Goal: Task Accomplishment & Management: Complete application form

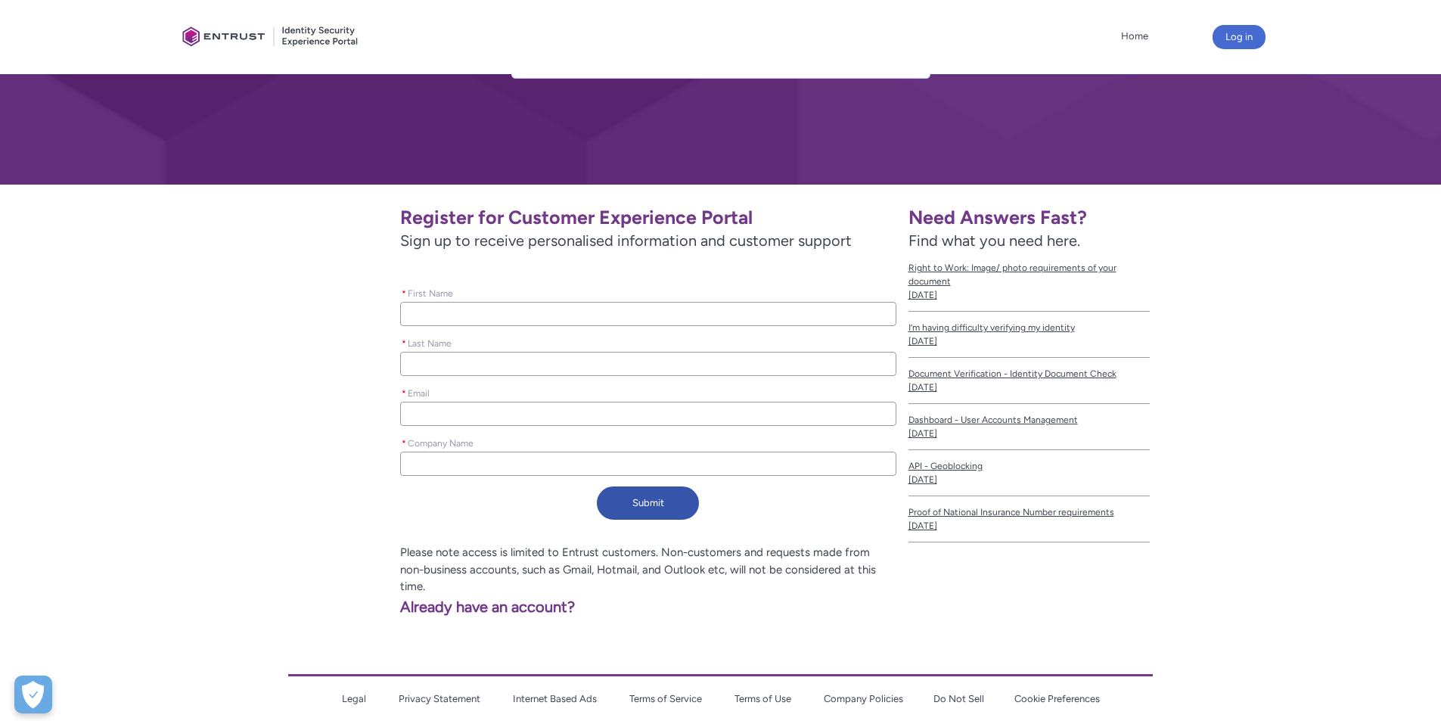
scroll to position [151, 0]
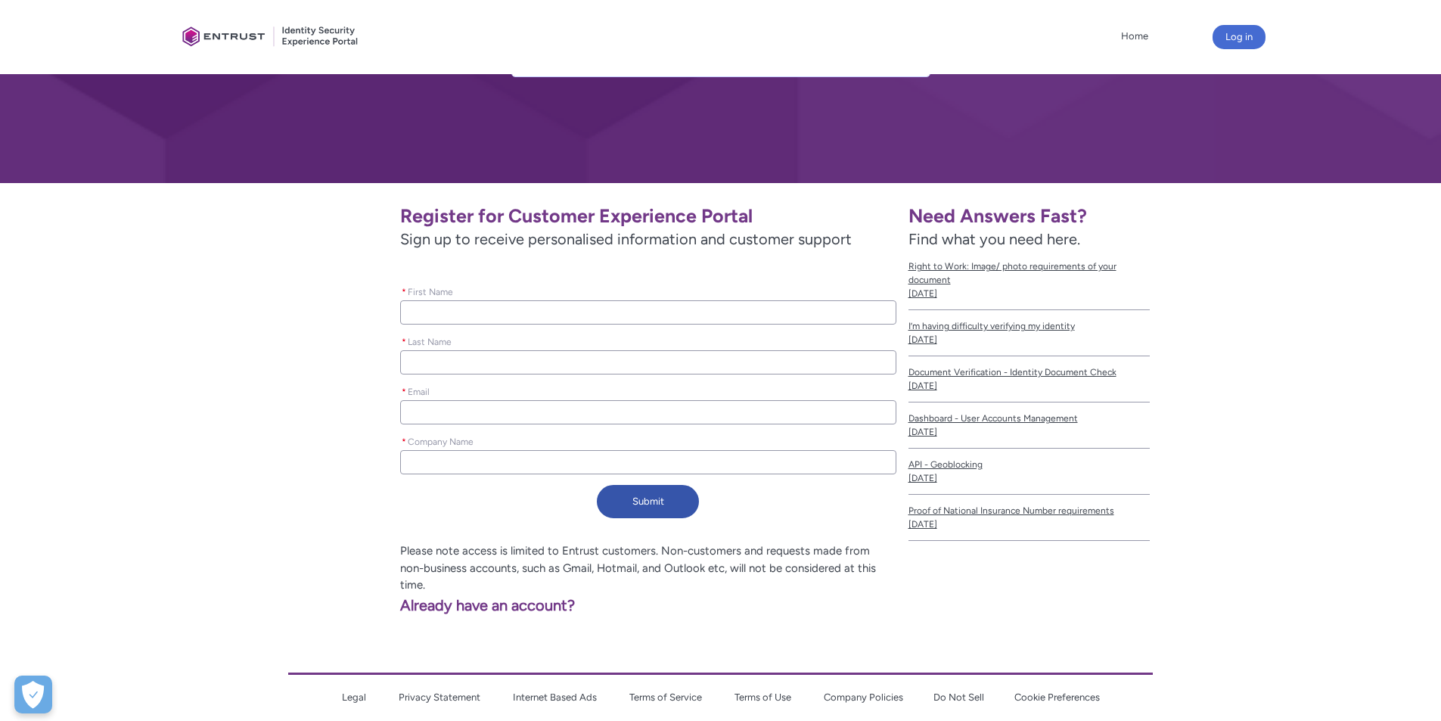
click at [483, 308] on input "* First Name" at bounding box center [647, 312] width 495 height 24
type lightning-primitive-input-simple "B"
type input "B"
type lightning-primitive-input-simple "Be"
type input "Be"
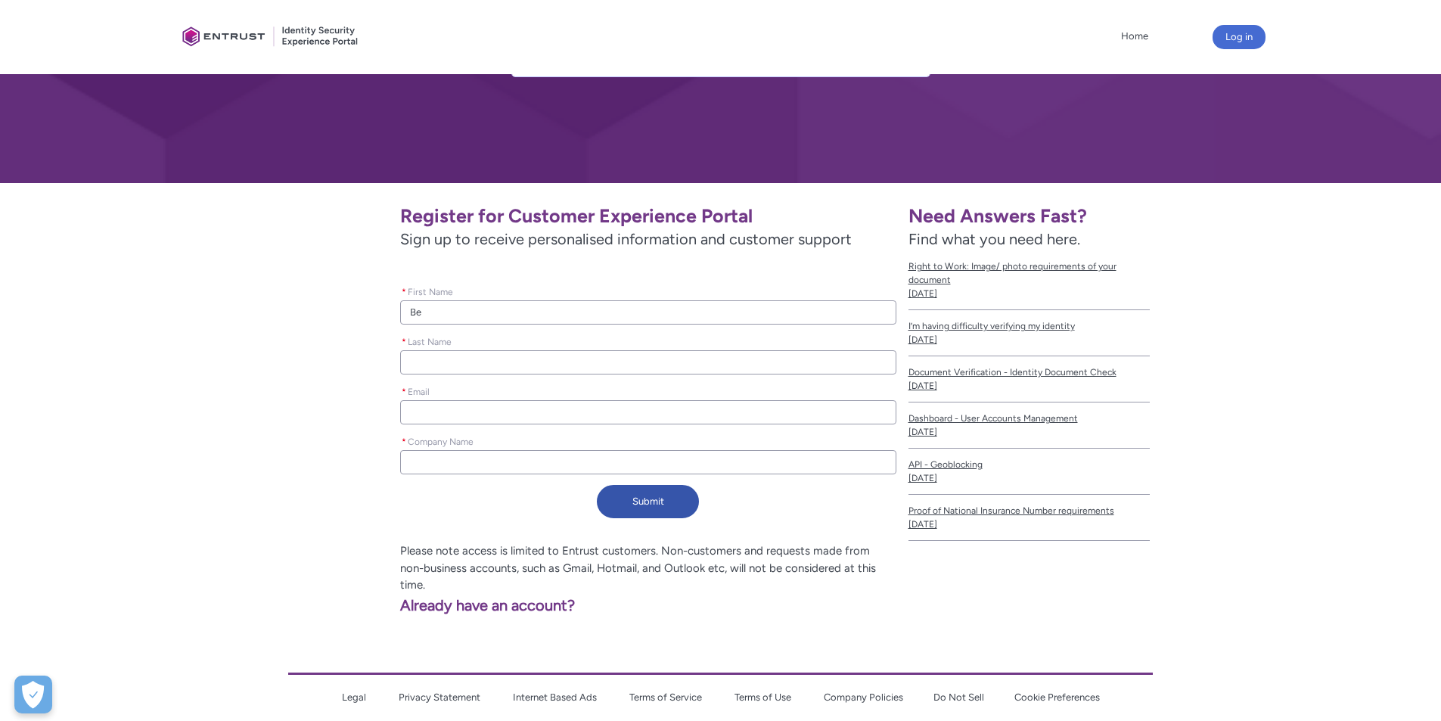
type lightning-primitive-input-simple "Ber"
type input "Ber"
type lightning-primitive-input-simple "Berr"
type input "Berr"
type lightning-primitive-input-simple "Berry"
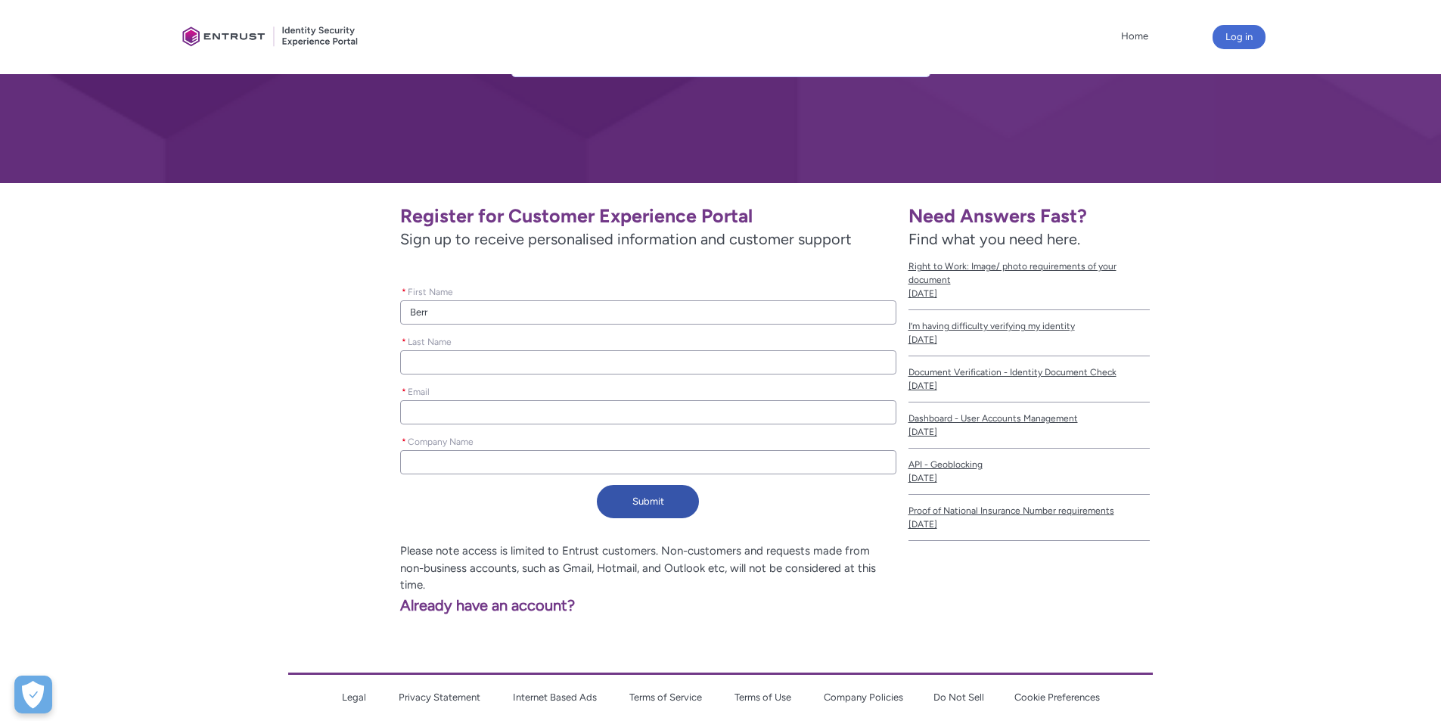
type input "Berry"
click at [483, 359] on input "* Last Name" at bounding box center [647, 362] width 495 height 24
type lightning-primitive-input-simple "Y"
type input "Y"
type lightning-primitive-input-simple "Yu"
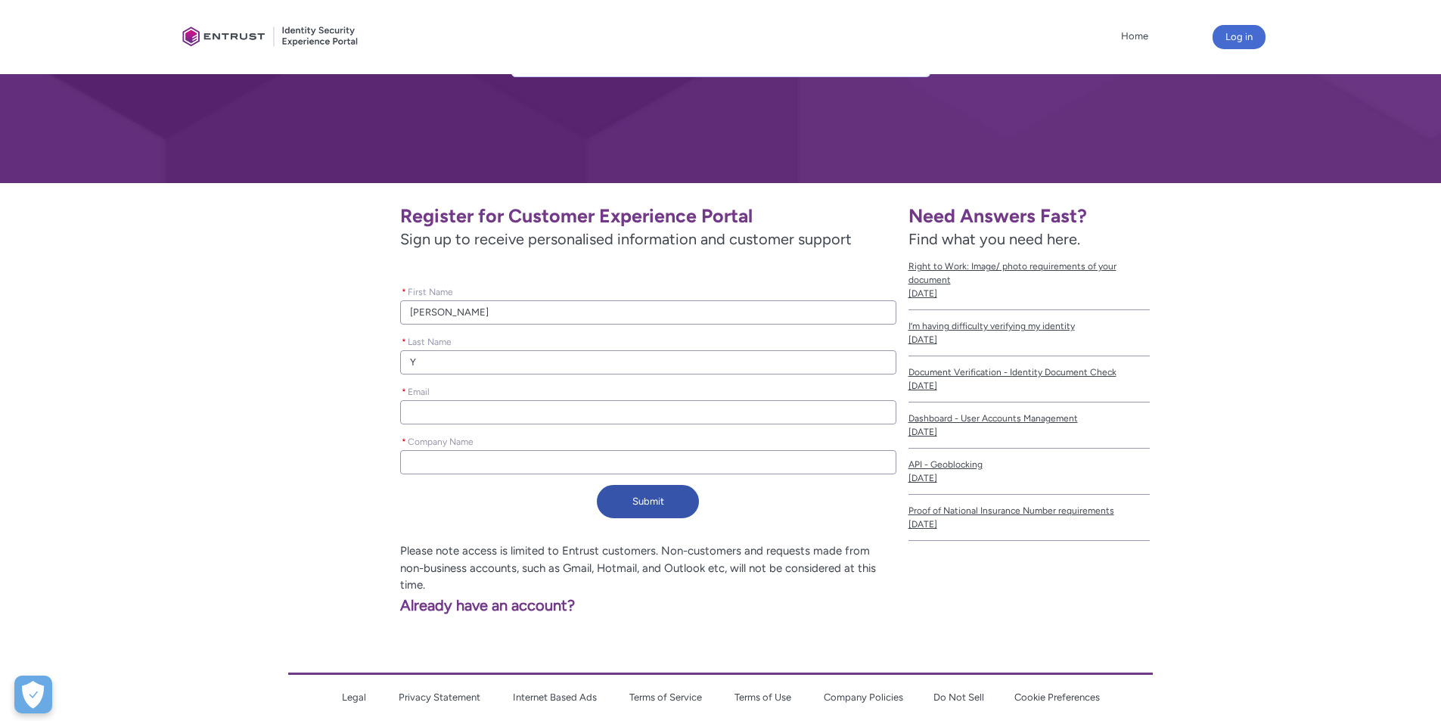
type input "Yu"
type lightning-primitive-input-simple "B"
type input "B"
type lightning-primitive-input-simple "BE"
type input "BE"
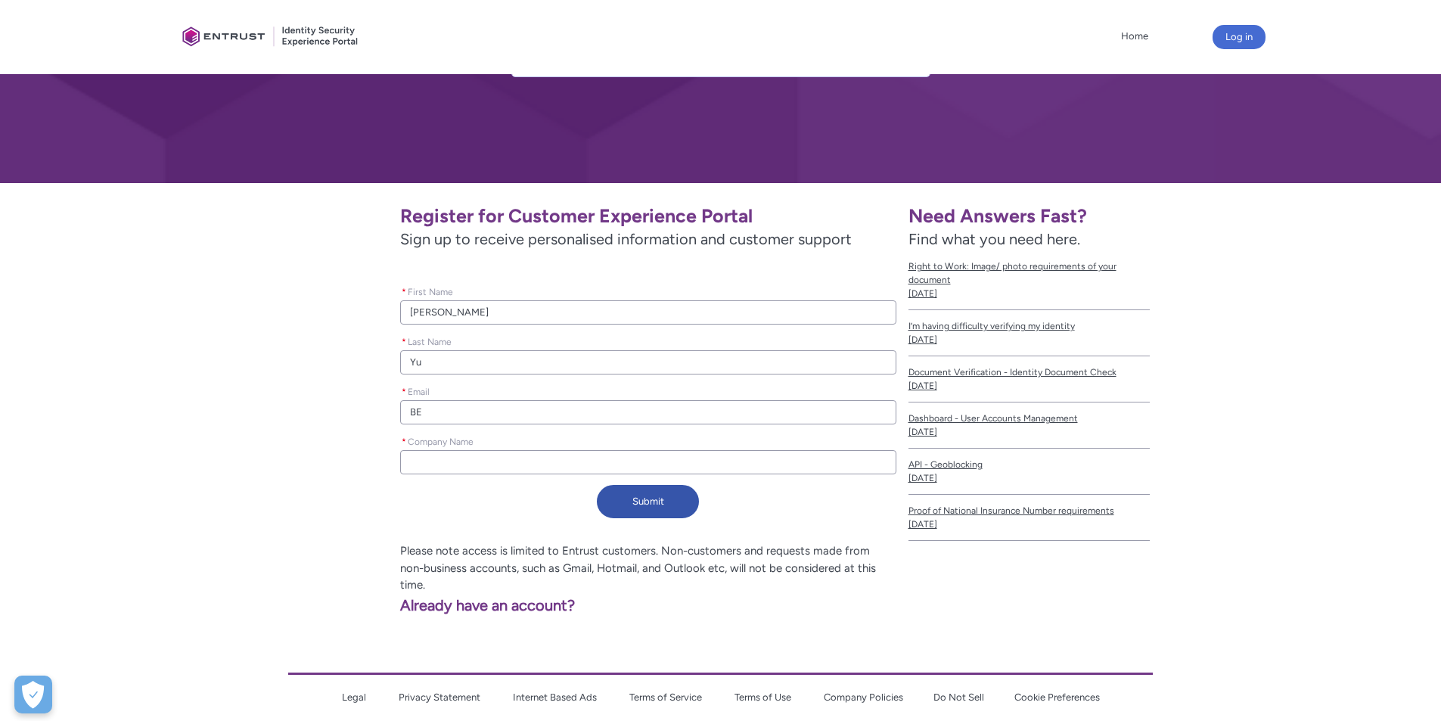
type lightning-primitive-input-simple "BER"
type input "BER"
type lightning-primitive-input-simple "BERR"
type input "BERR"
type lightning-primitive-input-simple "BERRY"
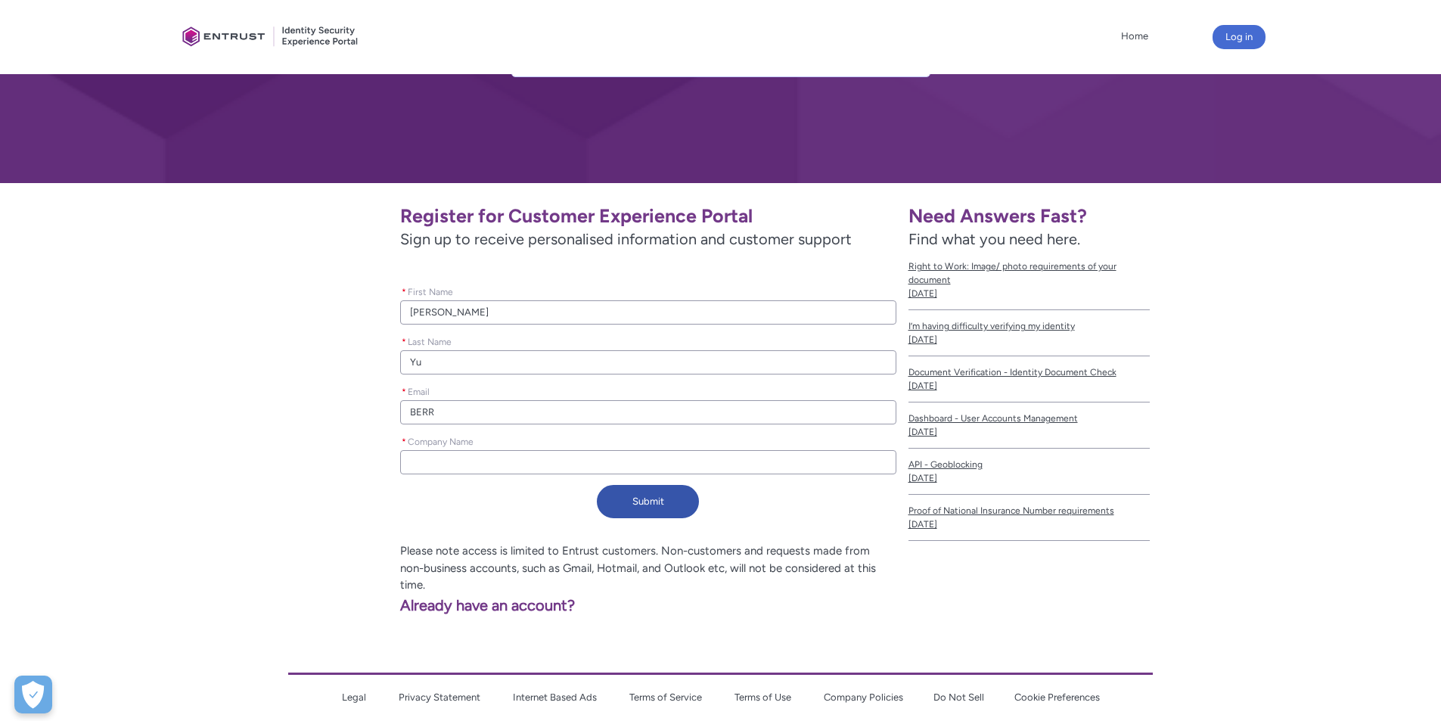
type input "BERRY"
type lightning-primitive-input-simple "BERR"
type input "BERR"
type lightning-primitive-input-simple "BER"
type input "BER"
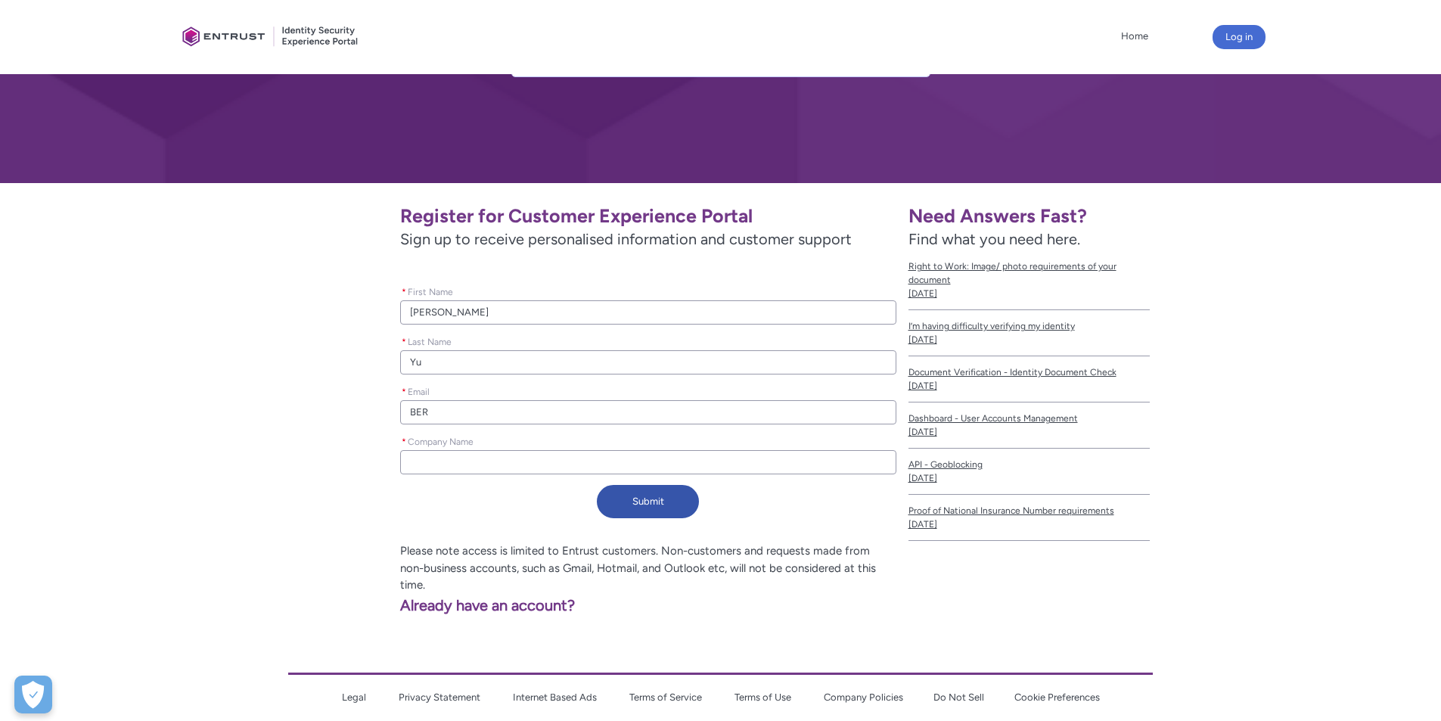
type lightning-primitive-input-simple "BE"
type input "BE"
type lightning-primitive-input-simple "B"
type input "B"
type lightning-primitive-input-simple "b"
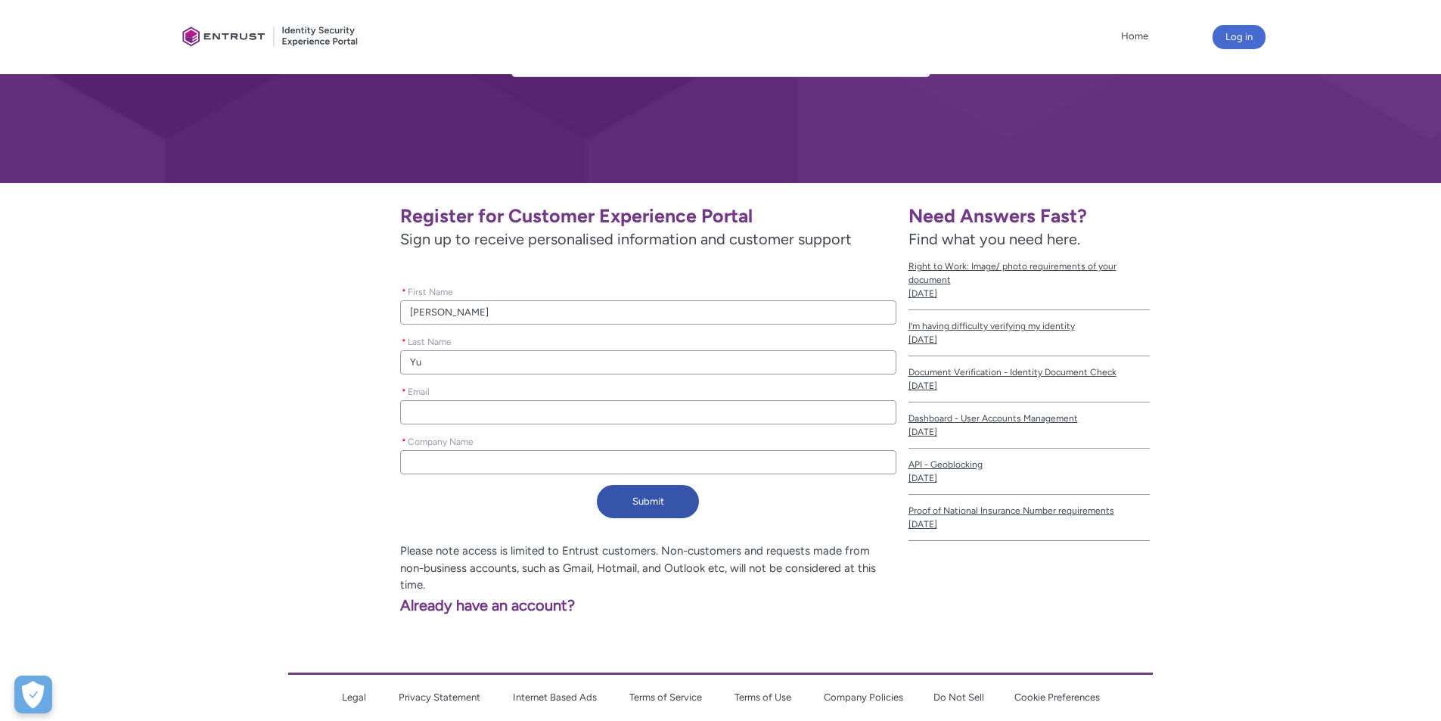
type input "b"
type lightning-primitive-input-simple "be"
type input "be"
type lightning-primitive-input-simple "ber"
type input "ber"
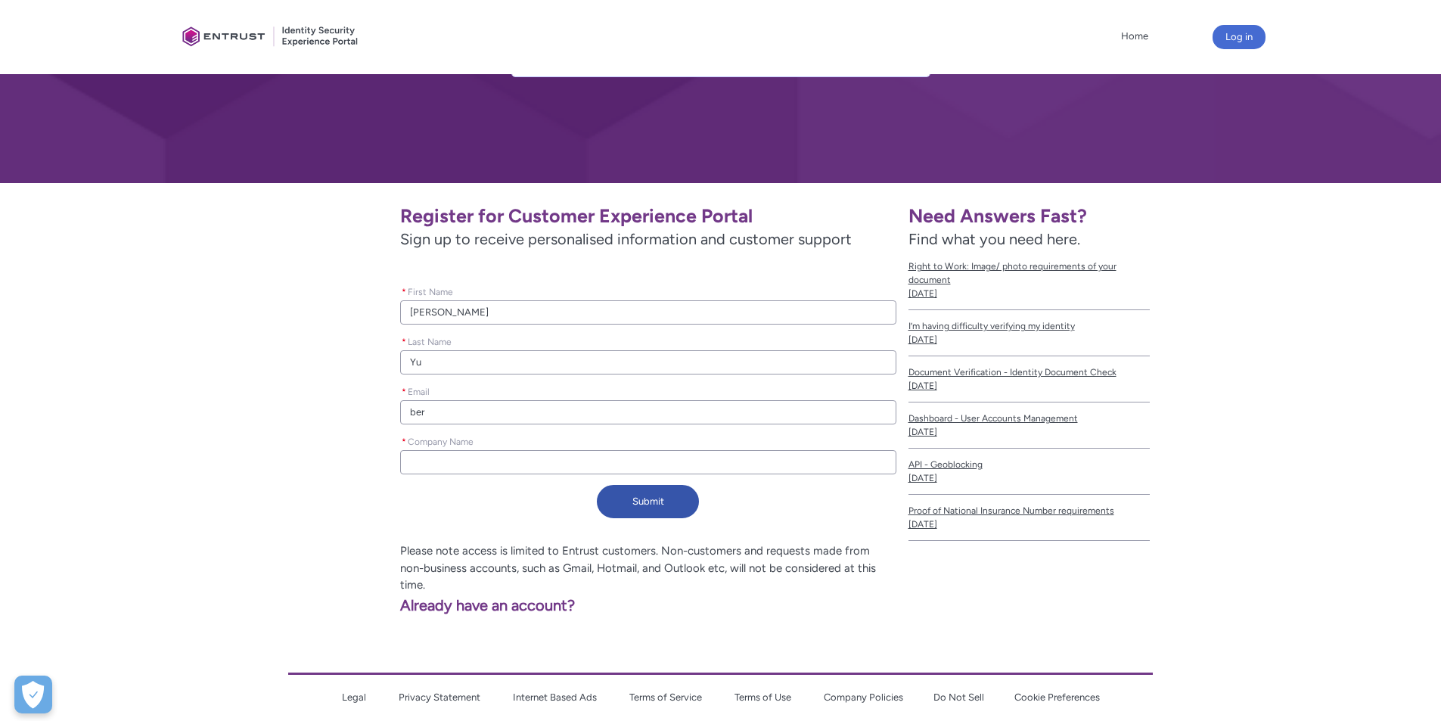
type lightning-primitive-input-simple "berr"
type input "berr"
type lightning-primitive-input-simple "berry"
type input "berry"
type lightning-primitive-input-simple "berry@"
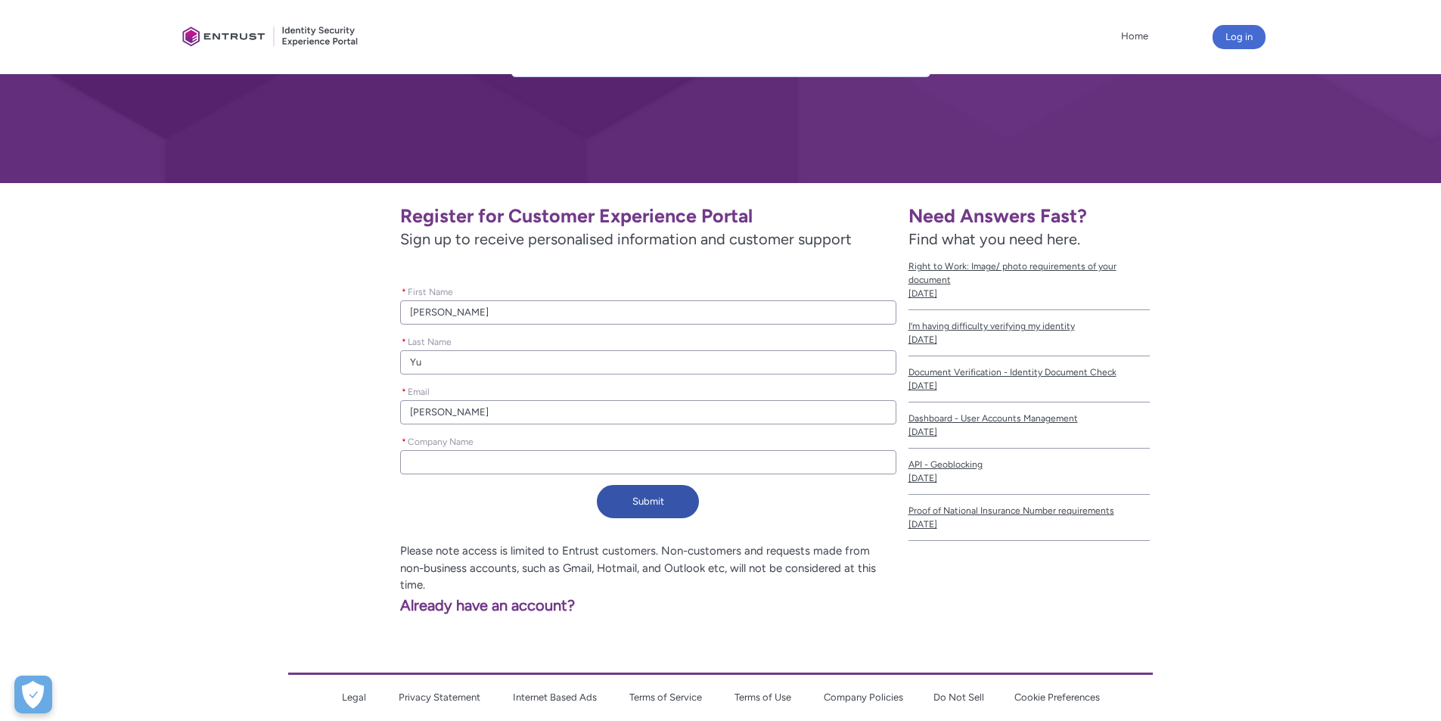
type input "berry@"
type lightning-primitive-input-simple "berry@m"
type input "berry@m"
type lightning-primitive-input-simple "berry@me"
type input "berry@me"
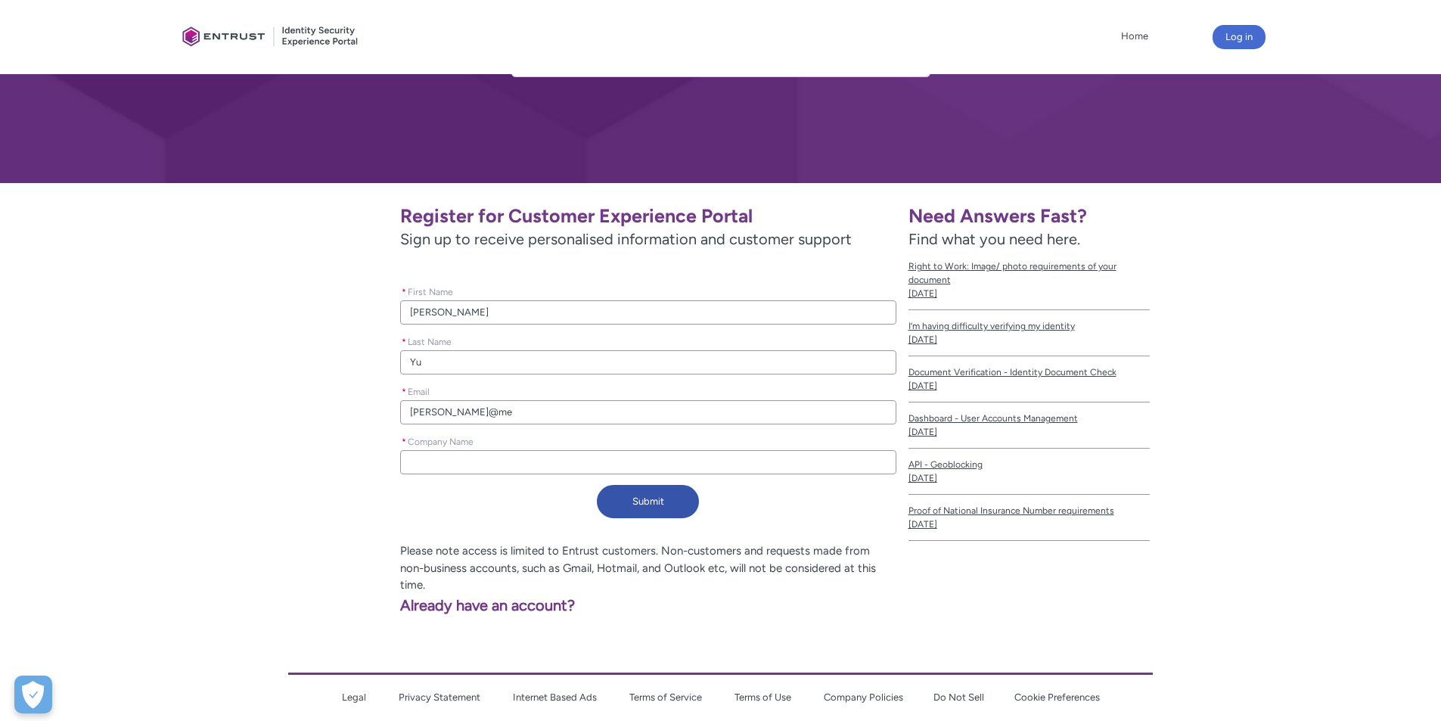
type lightning-primitive-input-simple "berry@met"
type input "berry@met"
type lightning-primitive-input-simple "berry@meta"
type input "berry@meta"
type lightning-primitive-input-simple "berry@metar"
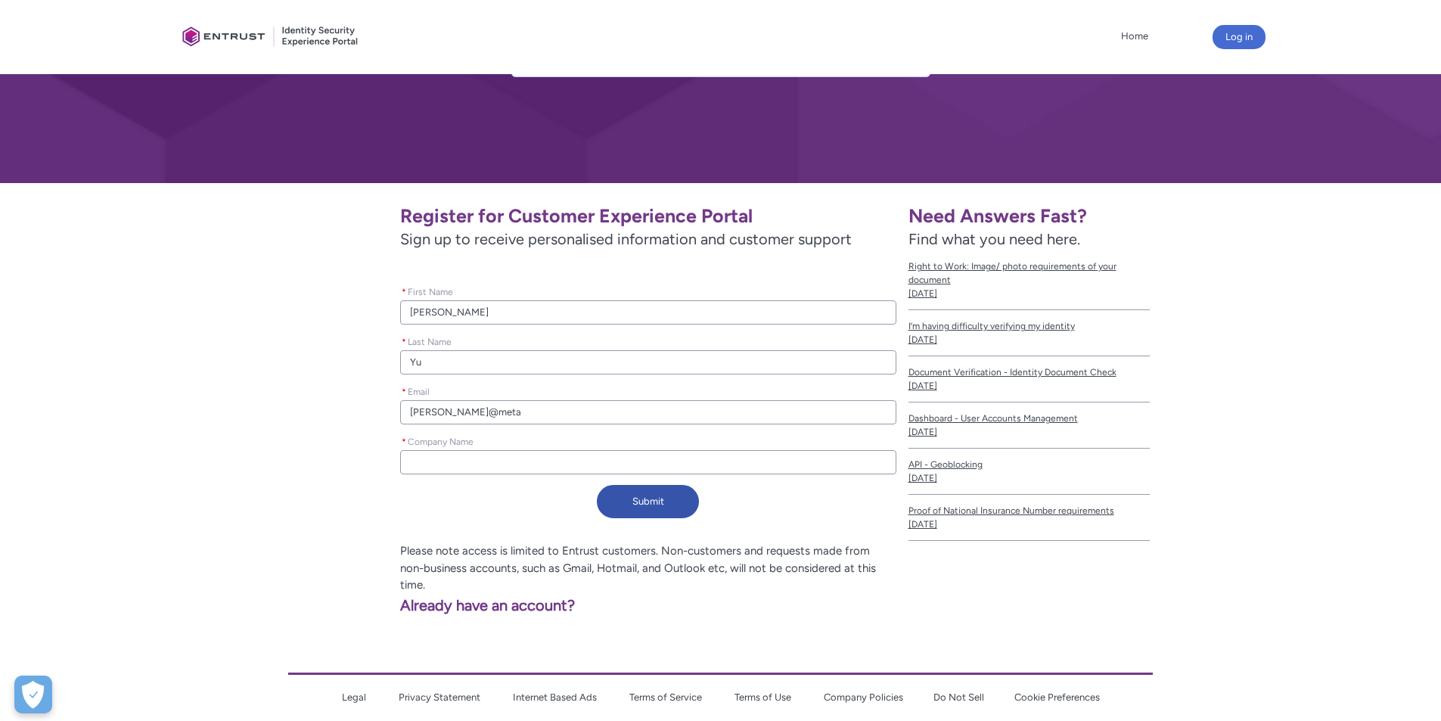
type input "berry@metar"
type lightning-primitive-input-simple "berry@metarp"
type input "berry@metarp"
type lightning-primitive-input-simple "berry@metar"
type input "berry@metar"
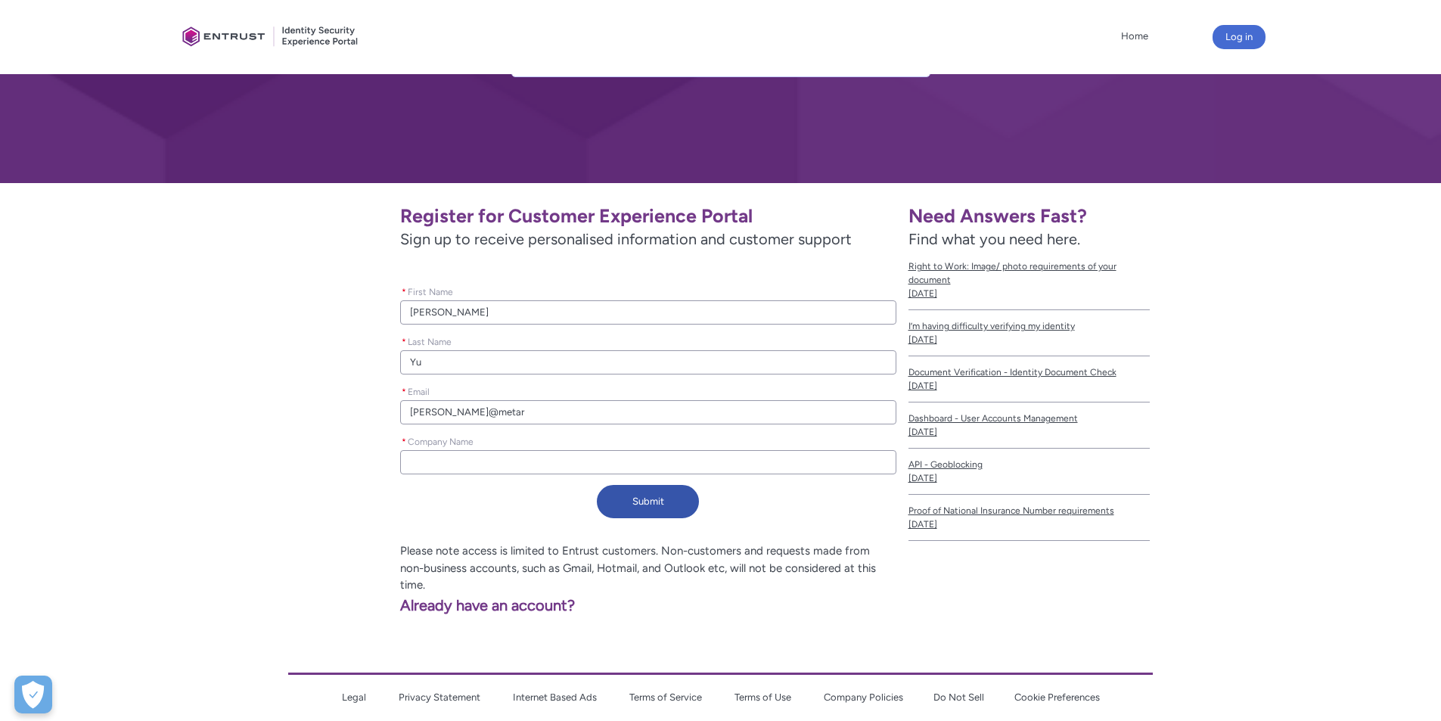
type lightning-primitive-input-simple "berry@meta"
type input "berry@meta"
type lightning-primitive-input-simple "berry@metap"
type input "berry@metap"
type lightning-primitive-input-simple "berry@metapr"
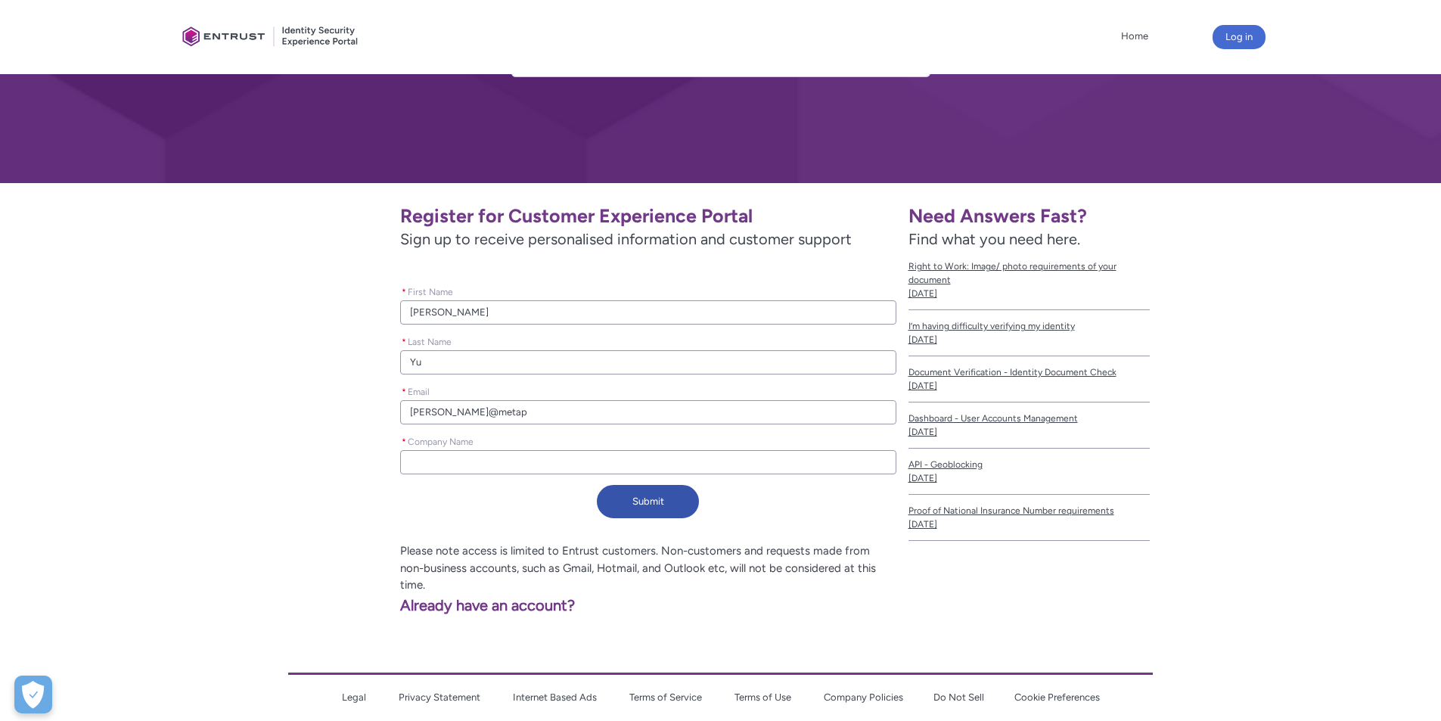
type input "berry@metapr"
type lightning-primitive-input-simple "berry@metapri"
type input "berry@metapri"
type lightning-primitive-input-simple "berry@metapris"
type input "berry@metapris"
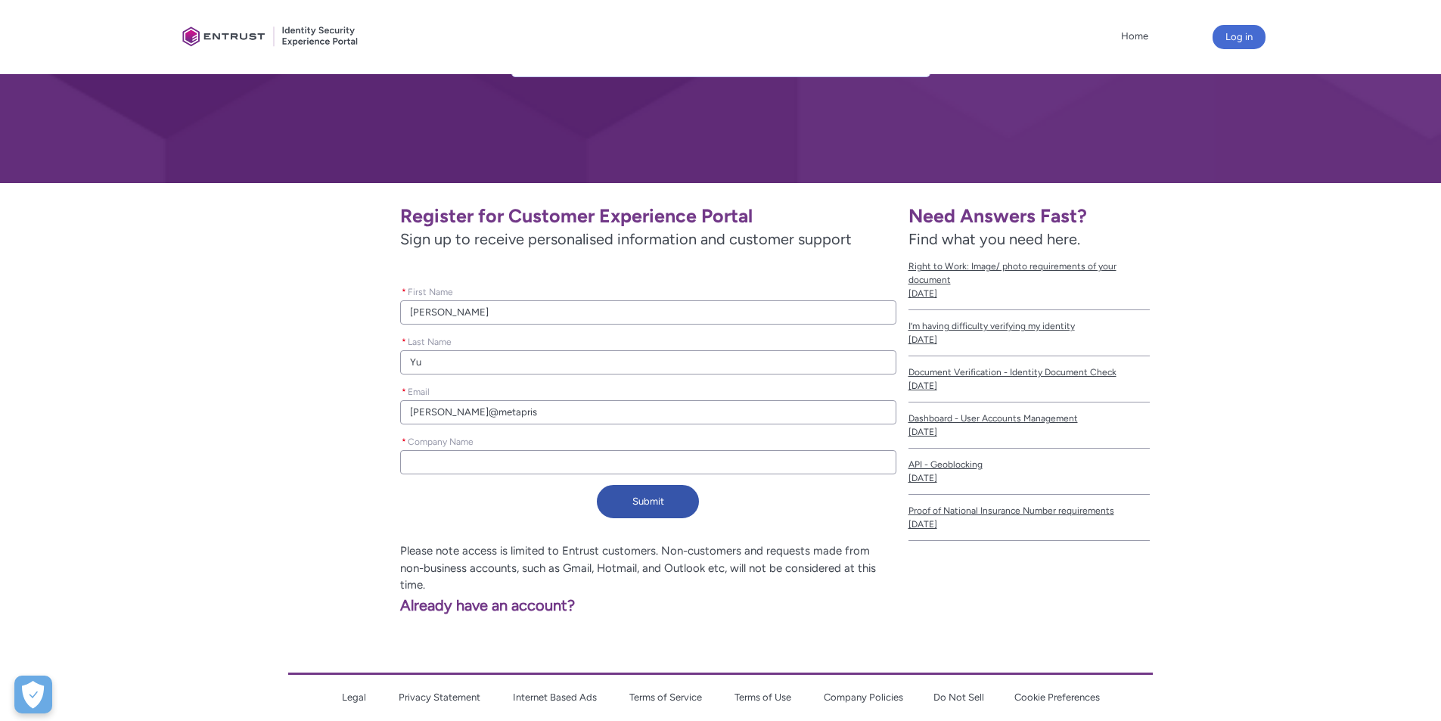
type lightning-primitive-input-simple "berry@metaprise"
type input "berry@metaprise"
type lightning-primitive-input-simple "berry@metapriseb"
type input "berry@metapriseb"
type lightning-primitive-input-simple "berry@metapriseba"
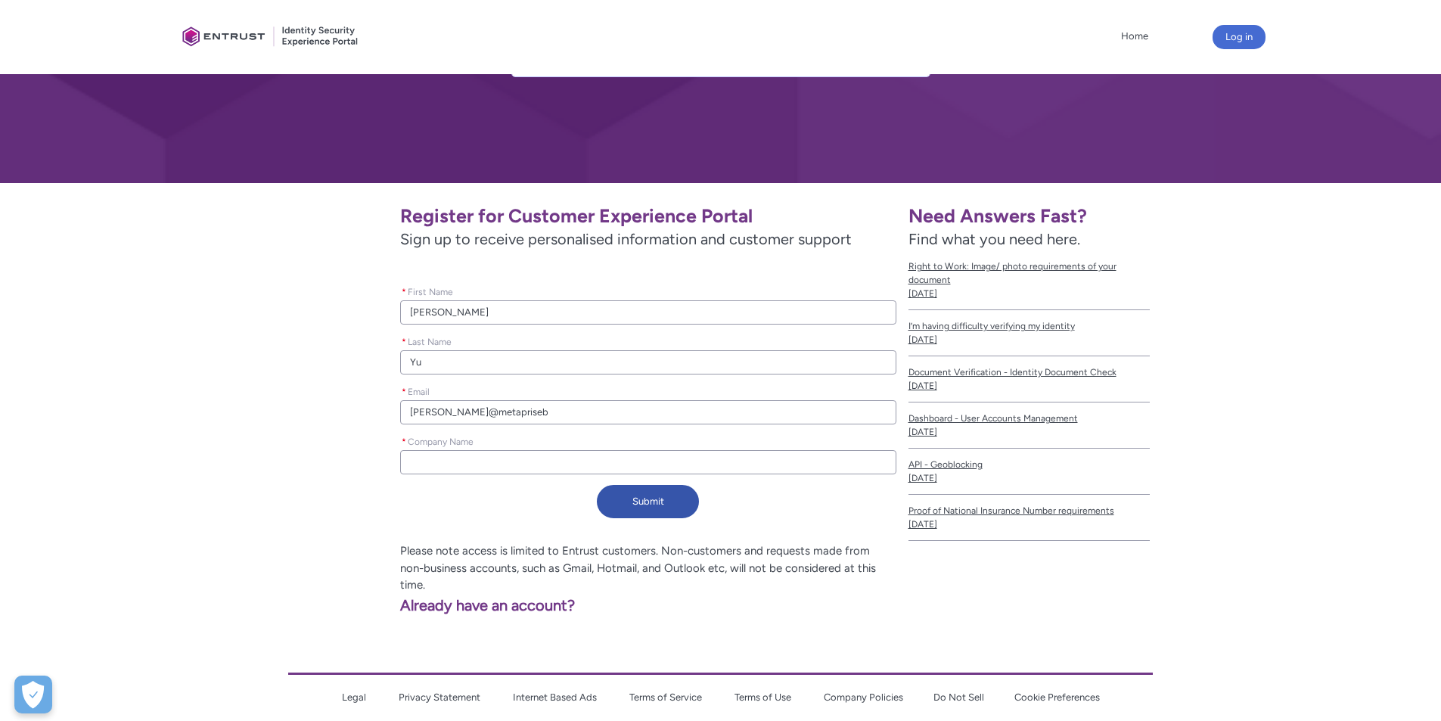
type input "berry@metapriseba"
type lightning-primitive-input-simple "berry@metapriseban"
type input "berry@metapriseban"
type lightning-primitive-input-simple "berry@metaprisebank"
type input "berry@metaprisebank"
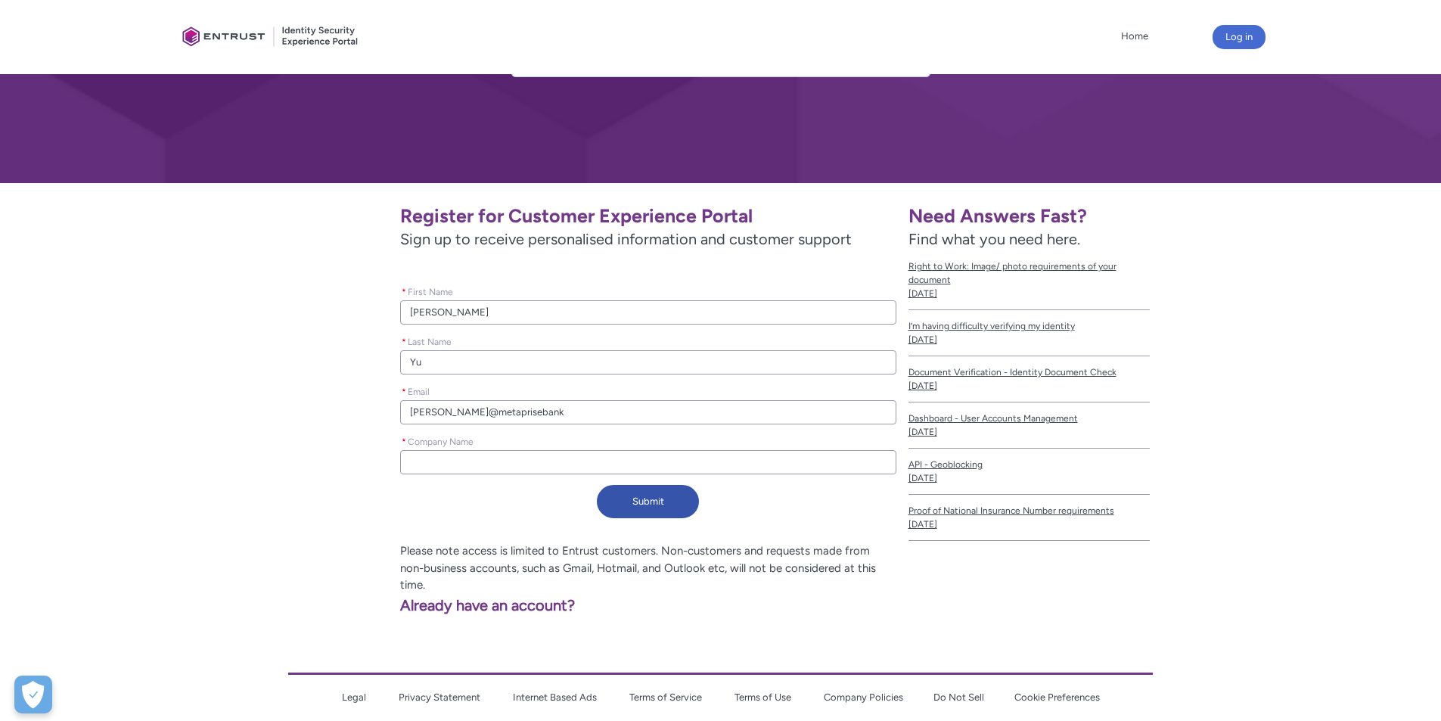
type lightning-primitive-input-simple "berry@metaprisebanki"
type input "berry@metaprisebanki"
type lightning-primitive-input-simple "berry@metaprisebankin"
type input "berry@metaprisebankin"
type lightning-primitive-input-simple "berry@metaprisebanking"
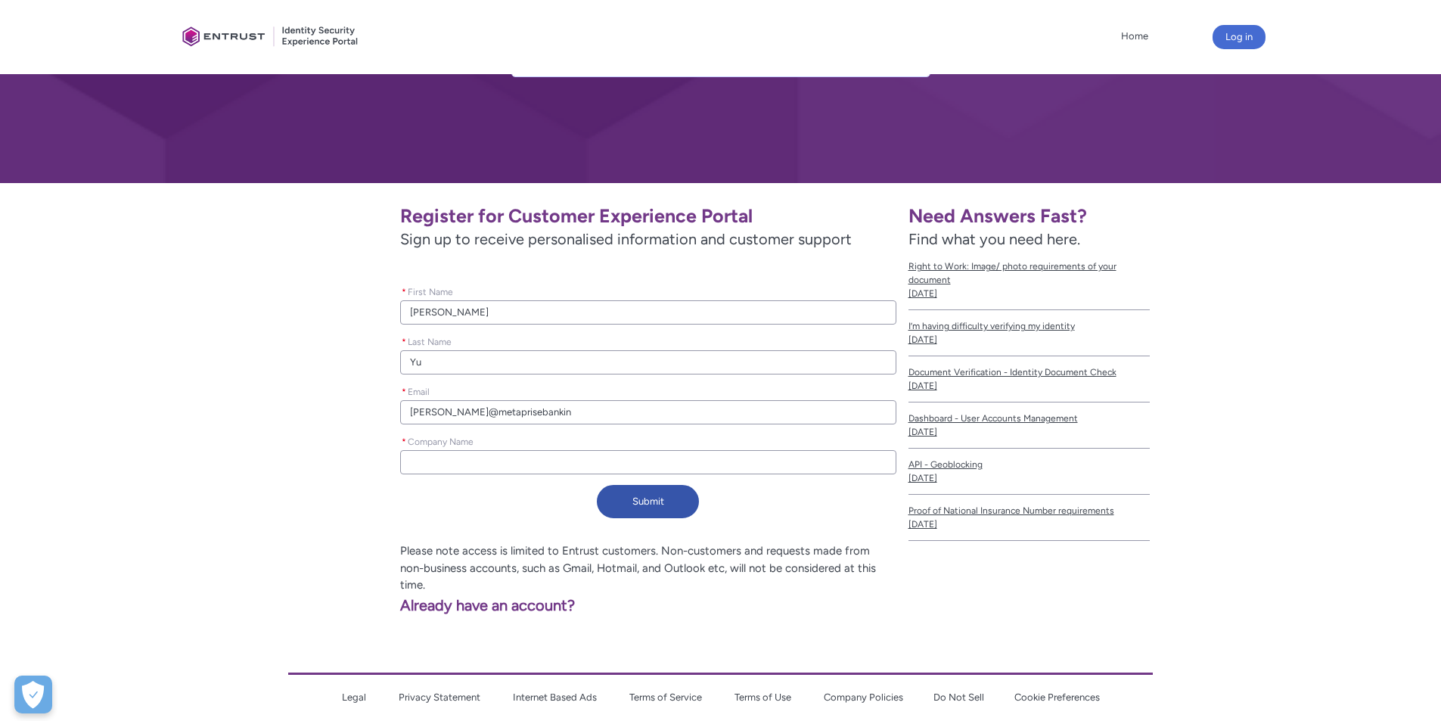
type input "berry@metaprisebanking"
type lightning-primitive-input-simple "berry@metaprisebanking."
type input "berry@metaprisebanking."
type lightning-primitive-input-simple "berry@metaprisebanking.c"
type input "berry@metaprisebanking.c"
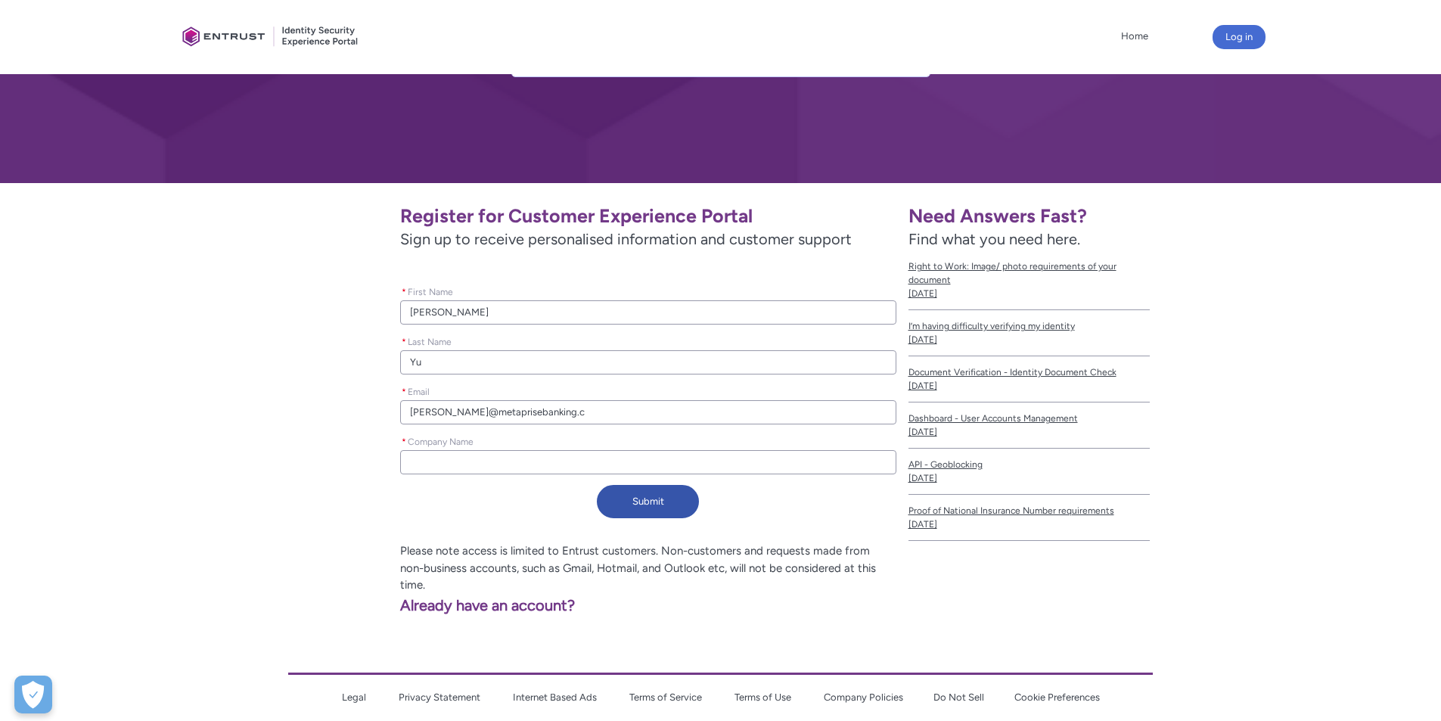
type lightning-primitive-input-simple "berry@metaprisebanking.co"
type input "berry@metaprisebanking.co"
type lightning-primitive-input-simple "berry@metaprisebanking.com"
type input "berry@metaprisebanking.com"
click at [480, 461] on input "* Company Name" at bounding box center [647, 462] width 495 height 24
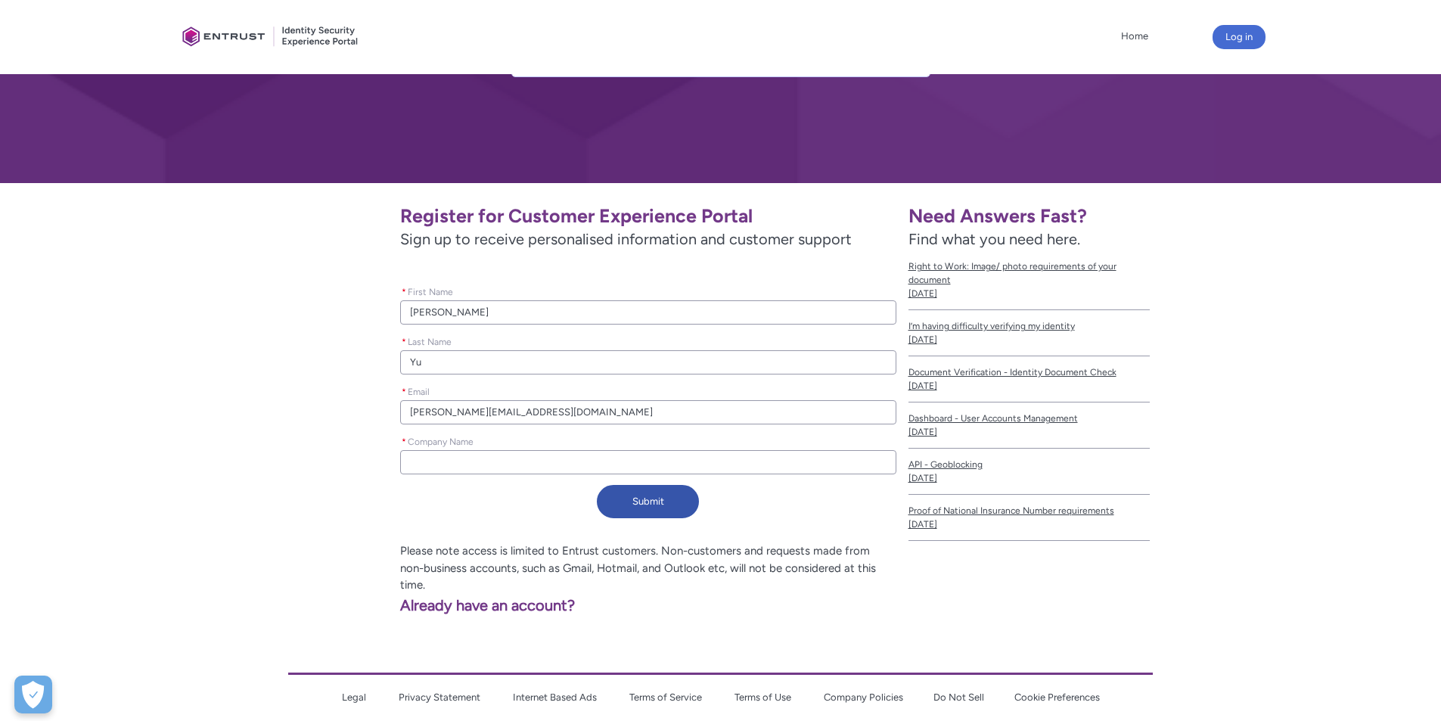
type lightning-primitive-input-simple "M"
type input "M"
type lightning-primitive-input-simple "Me"
type input "Me"
type lightning-primitive-input-simple "Met"
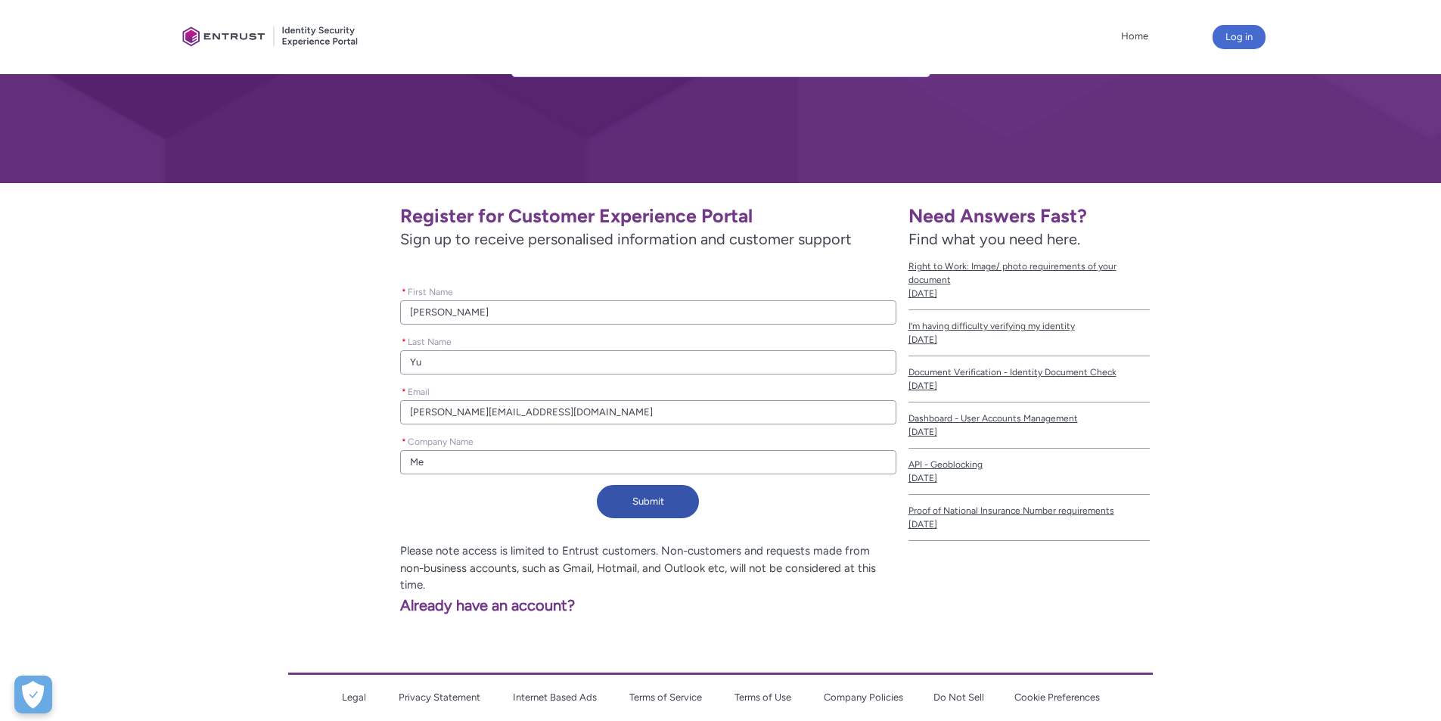
type input "Met"
type lightning-primitive-input-simple "Mete"
type input "Mete"
type lightning-primitive-input-simple "Met"
type input "Met"
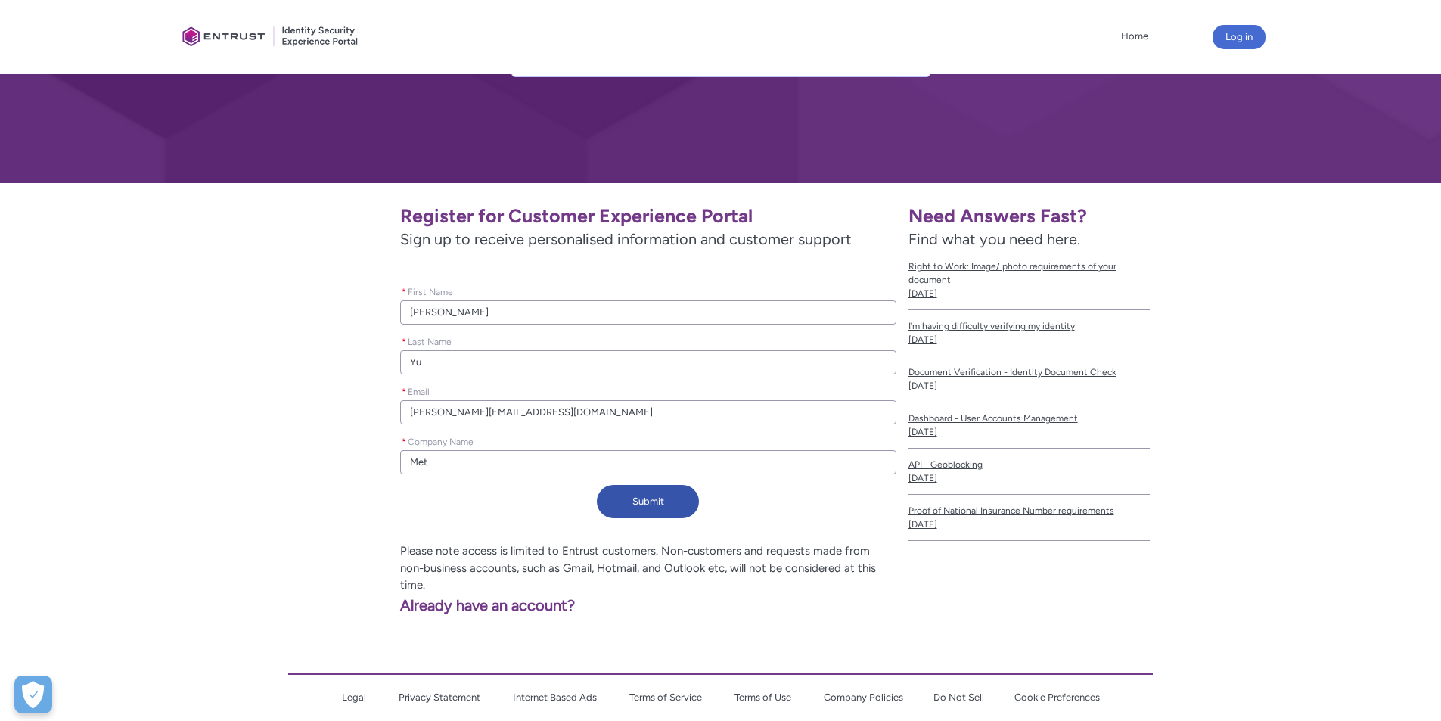
type lightning-primitive-input-simple "Meta"
type input "Meta"
type lightning-primitive-input-simple "Metap"
type input "Metap"
type lightning-primitive-input-simple "Metapr"
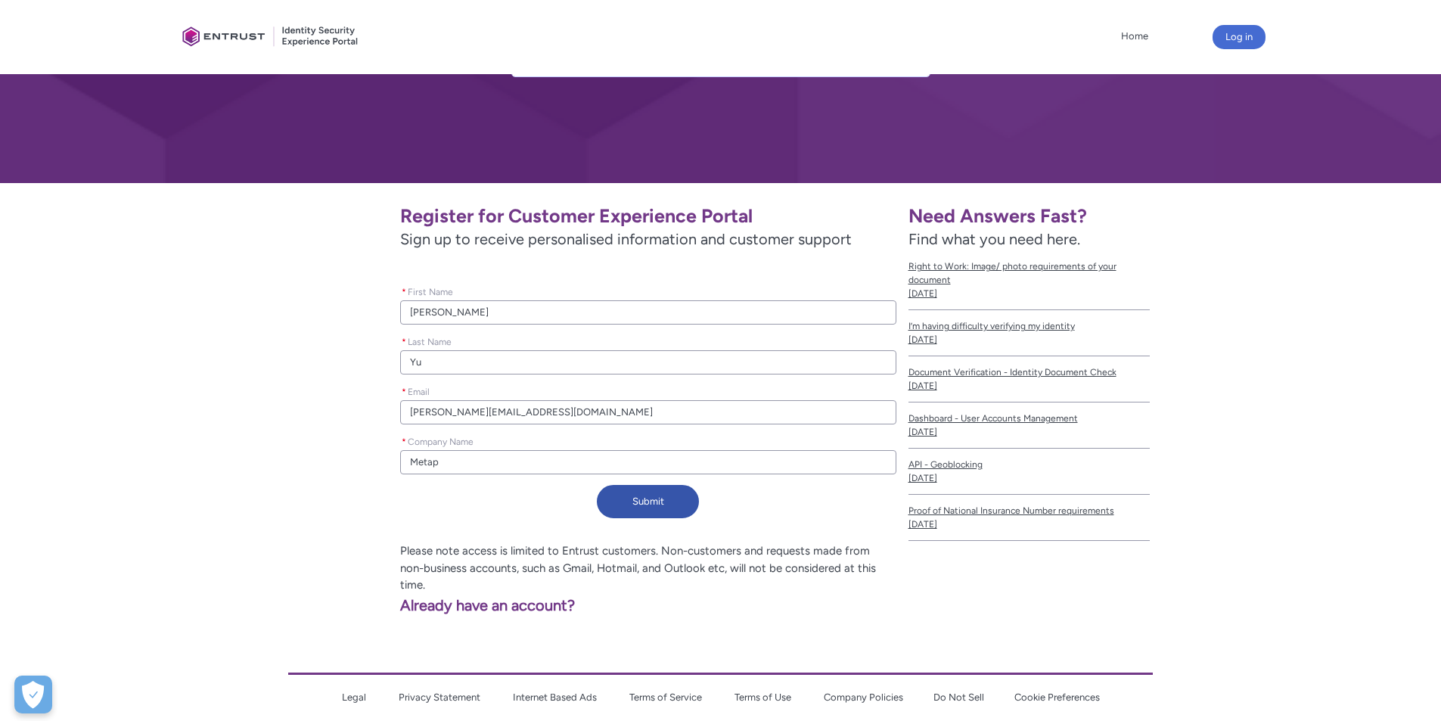
type input "Metapr"
type lightning-primitive-input-simple "Metapri"
type input "Metapri"
type lightning-primitive-input-simple "Metapris"
type input "Metapris"
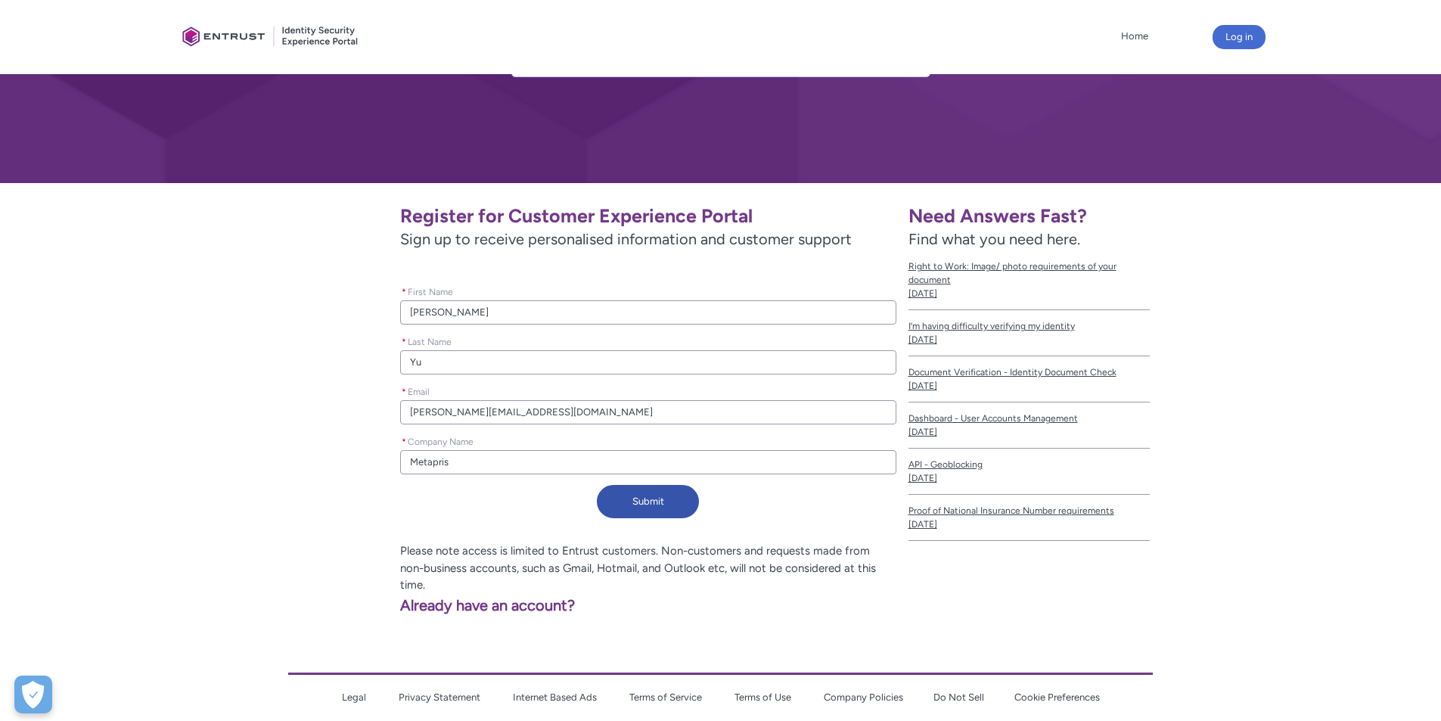
type lightning-primitive-input-simple "Metaprise"
type input "Metaprise"
click at [648, 506] on button "Submit" at bounding box center [648, 501] width 102 height 33
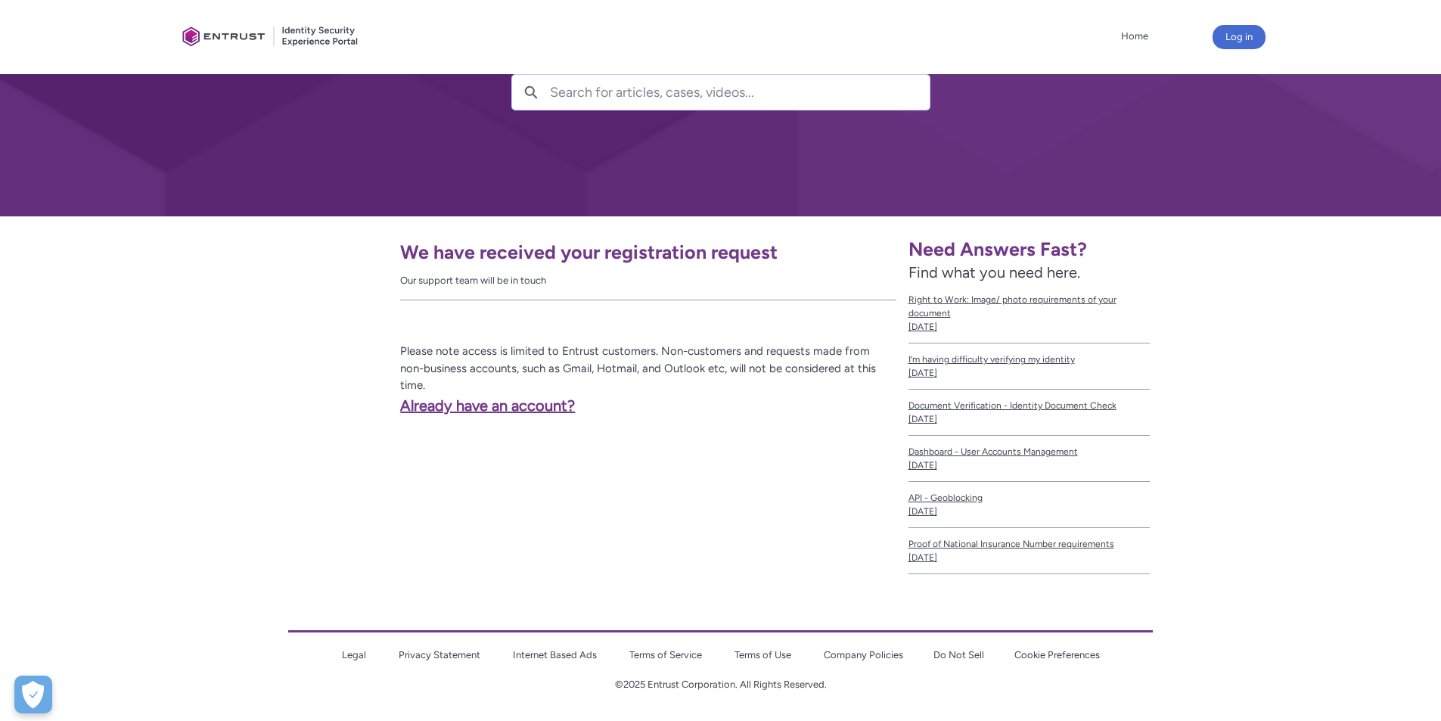
click at [505, 396] on link "Already have an account?" at bounding box center [381, 405] width 387 height 18
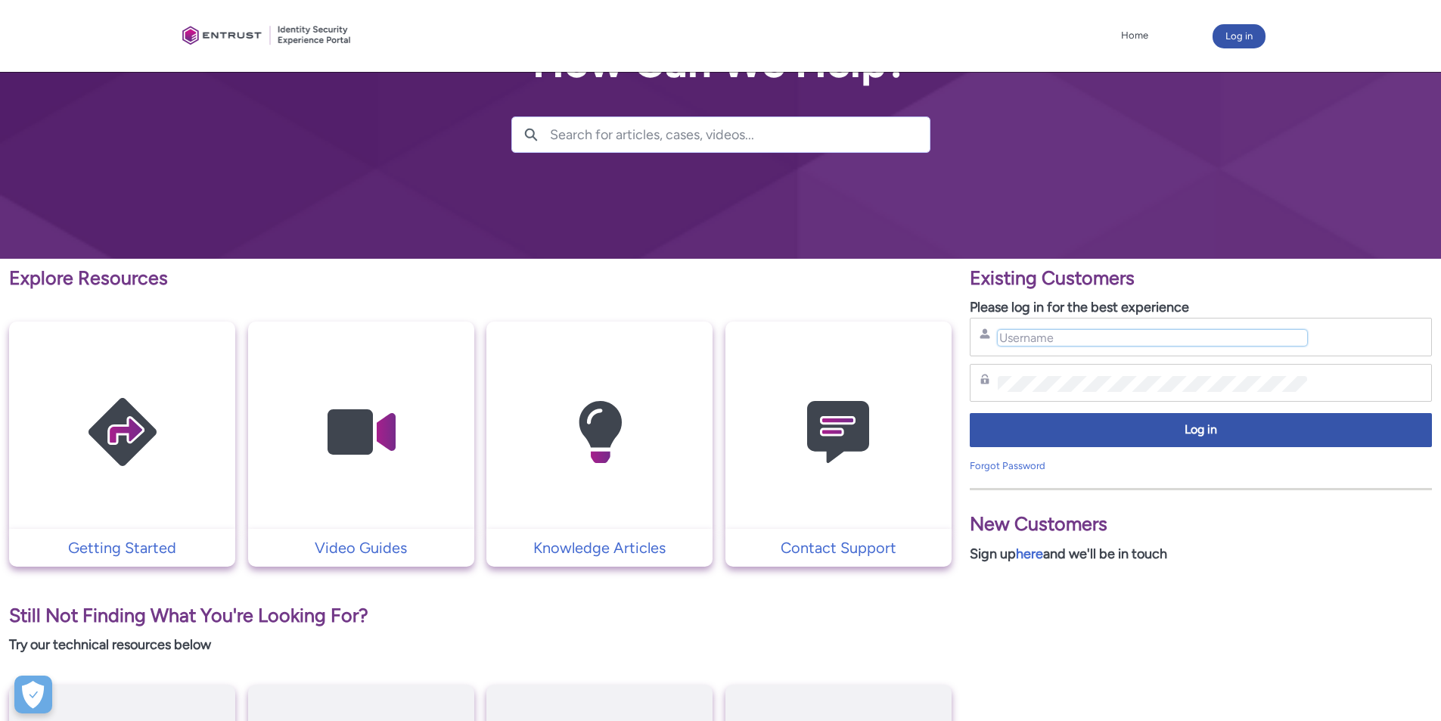
click at [1061, 331] on input "Username" at bounding box center [1152, 338] width 309 height 16
type input "[PERSON_NAME][EMAIL_ADDRESS][DOMAIN_NAME]"
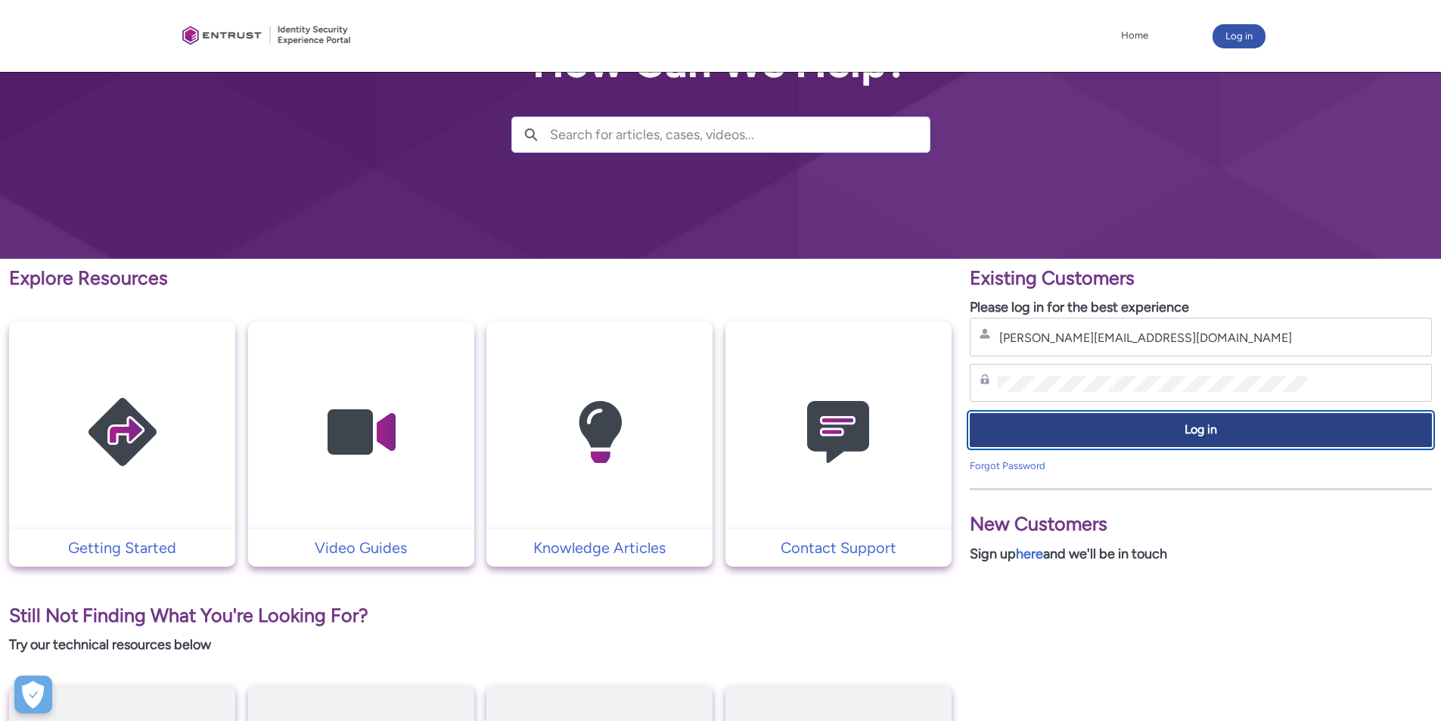
click at [1085, 424] on span "Log in" at bounding box center [1201, 429] width 442 height 17
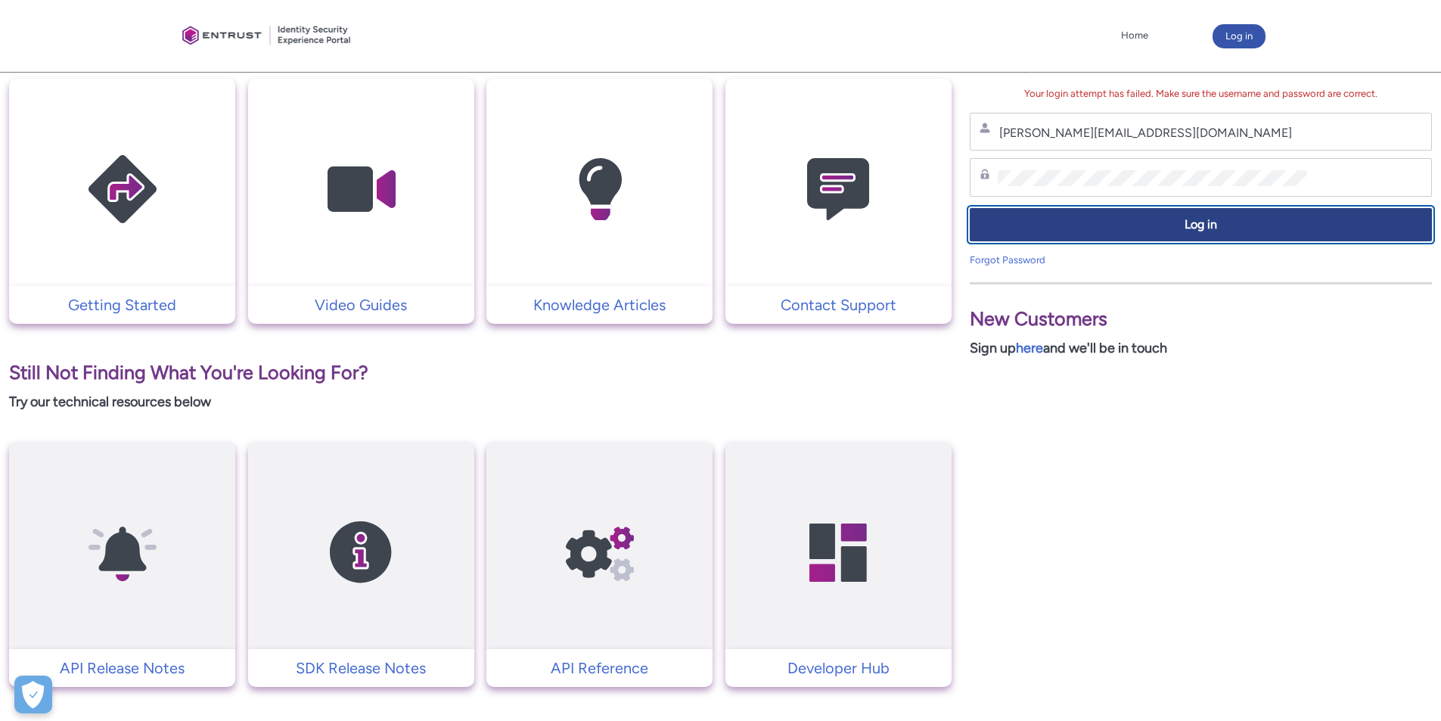
scroll to position [419, 0]
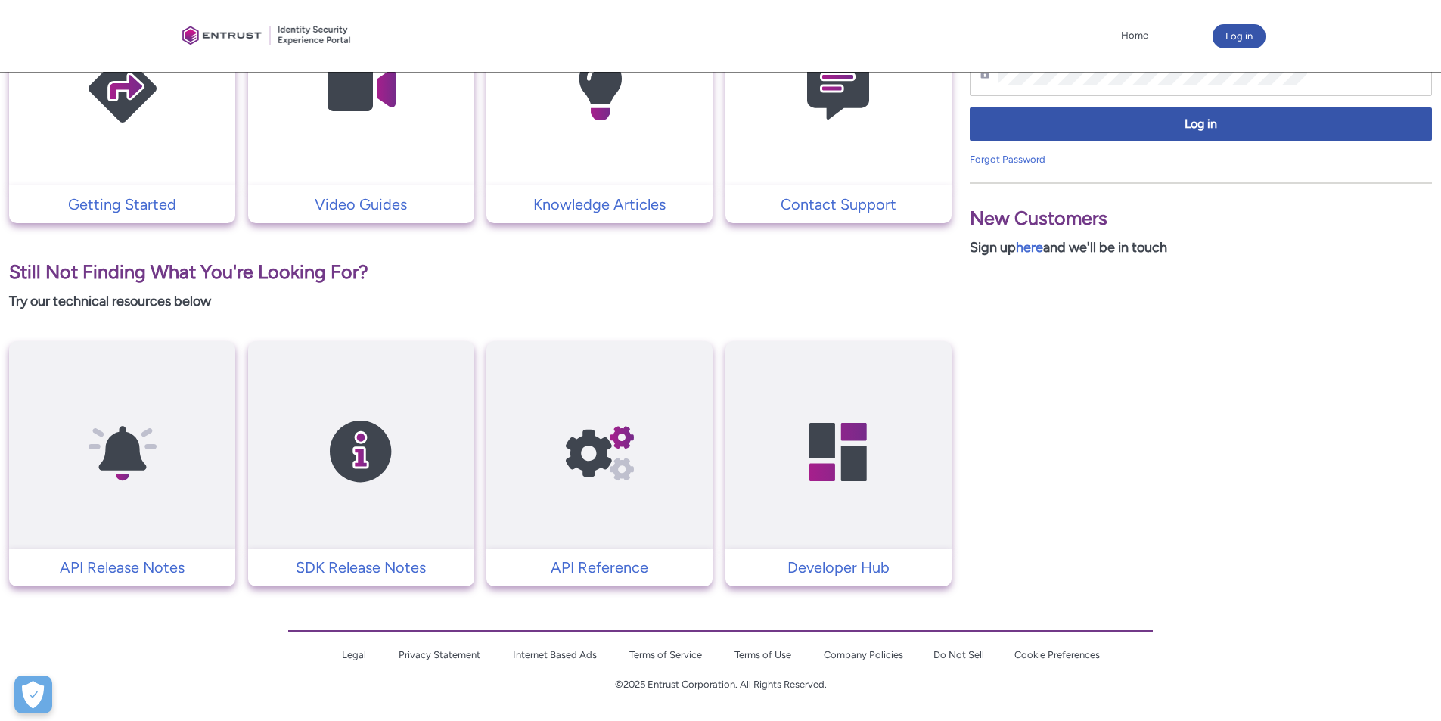
click at [814, 452] on img at bounding box center [838, 452] width 144 height 163
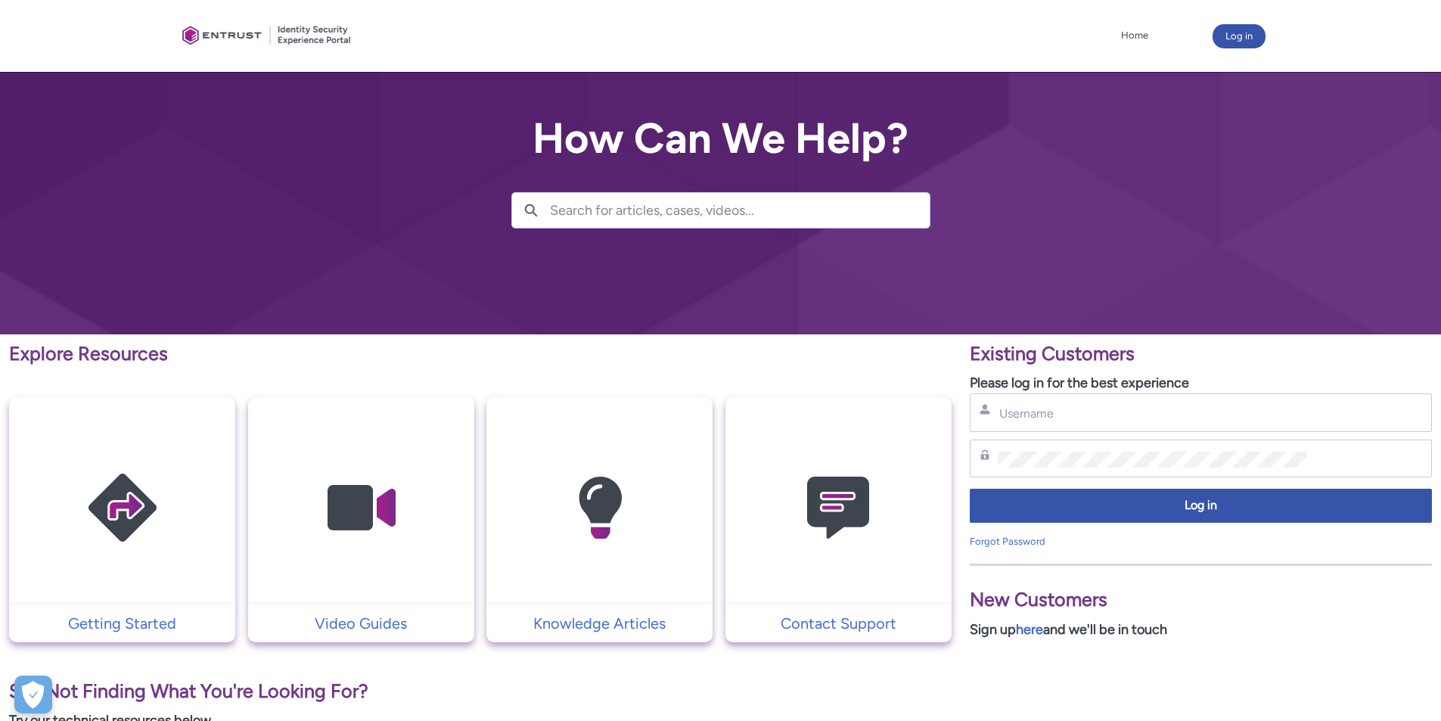
click at [296, 35] on div at bounding box center [267, 36] width 182 height 57
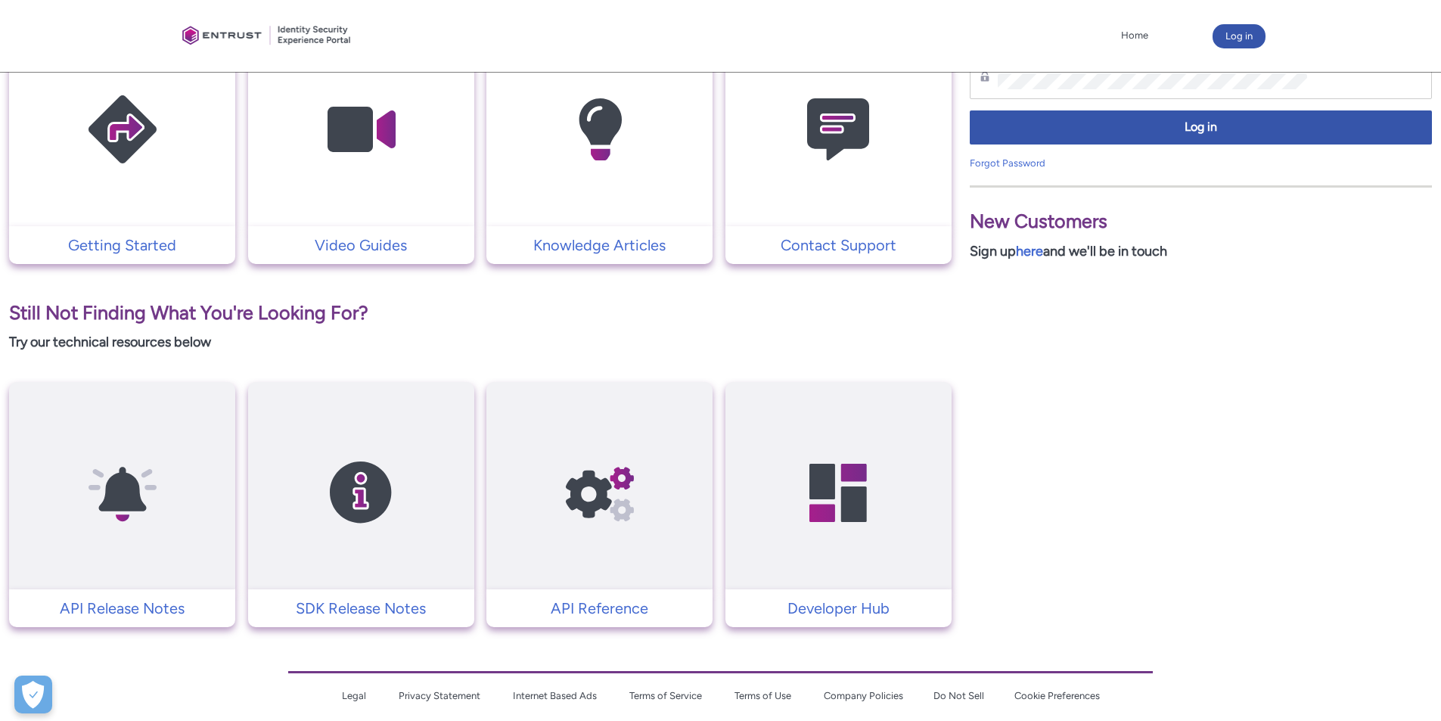
scroll to position [419, 0]
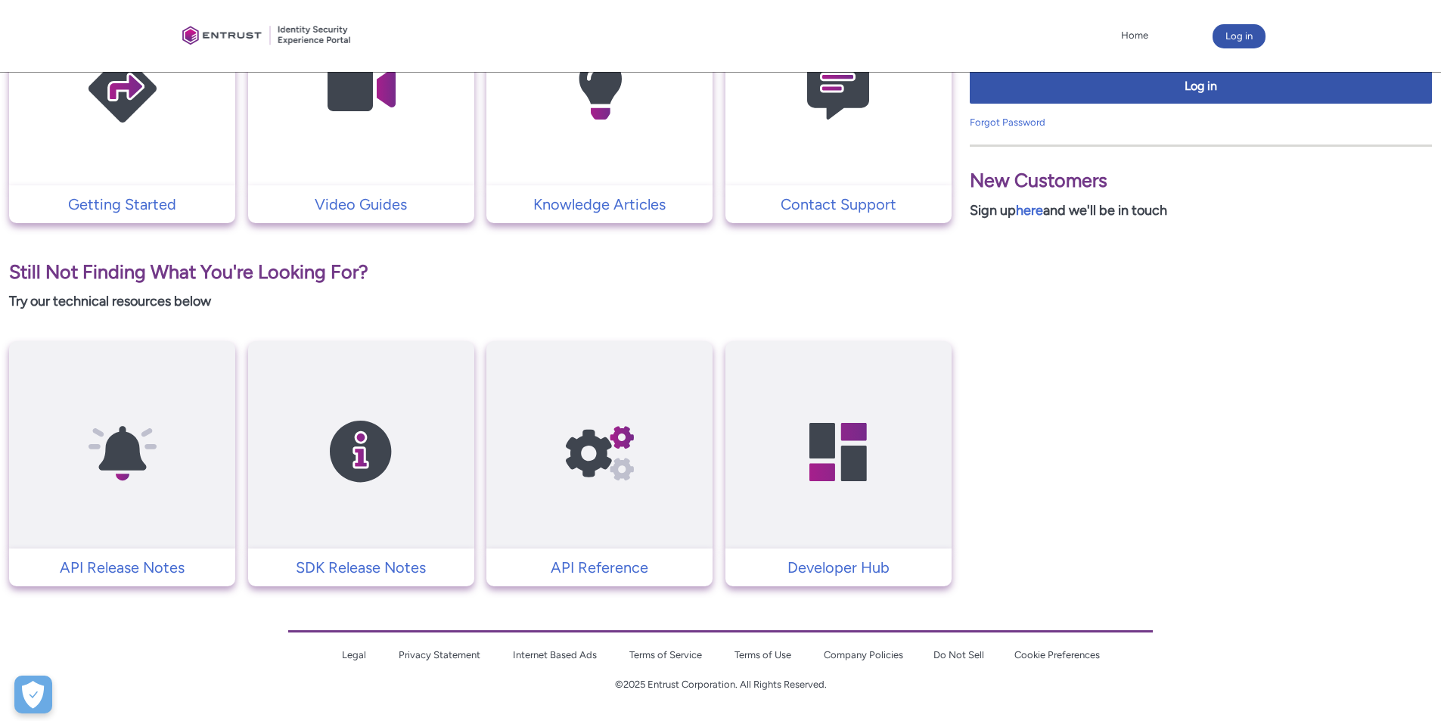
click at [807, 538] on td at bounding box center [838, 444] width 226 height 207
click at [804, 574] on p "Developer Hub" at bounding box center [838, 567] width 211 height 23
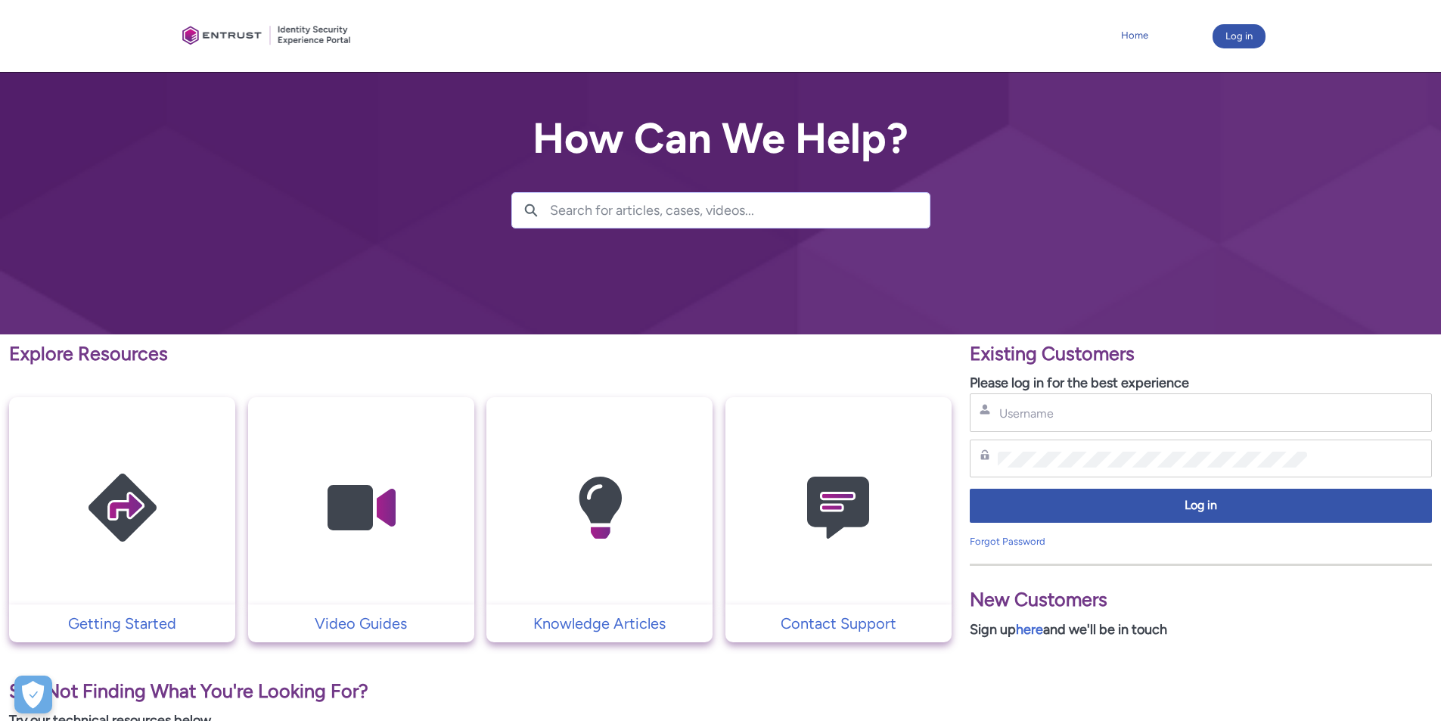
click at [1144, 33] on link "Home" at bounding box center [1134, 35] width 35 height 23
